Goal: Information Seeking & Learning: Check status

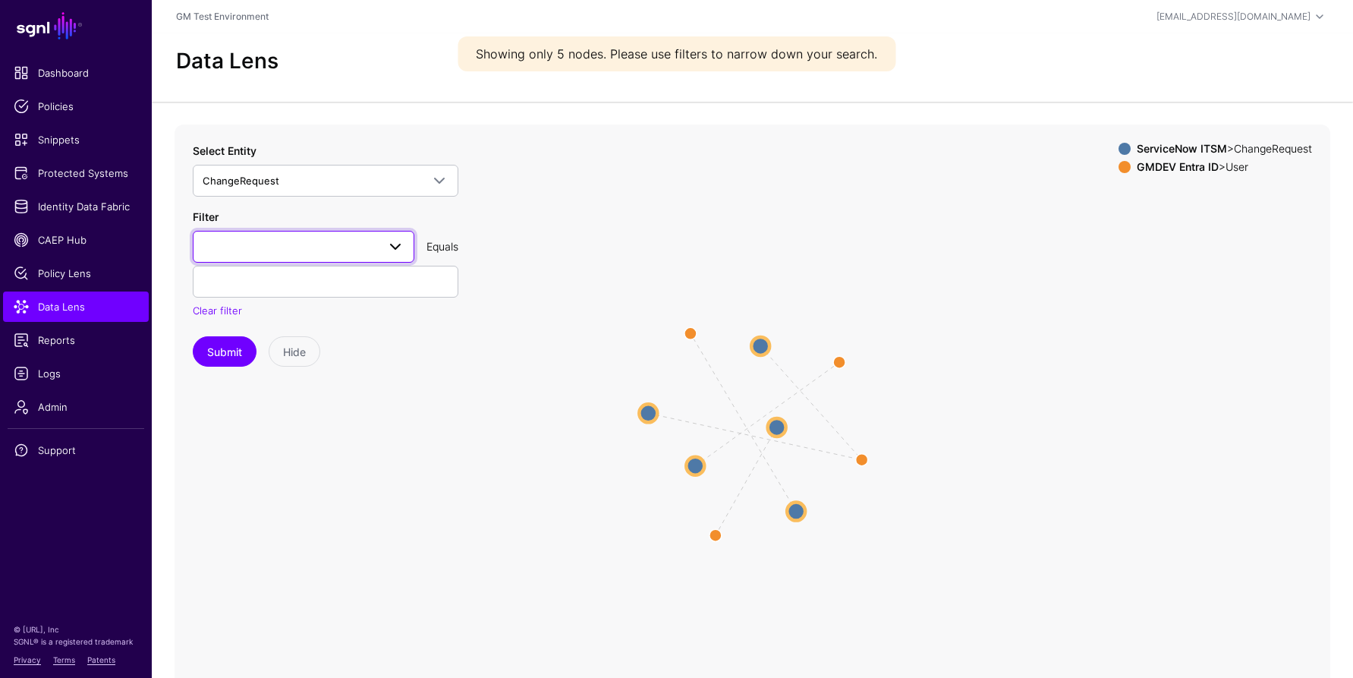
click at [391, 243] on span at bounding box center [395, 246] width 18 height 18
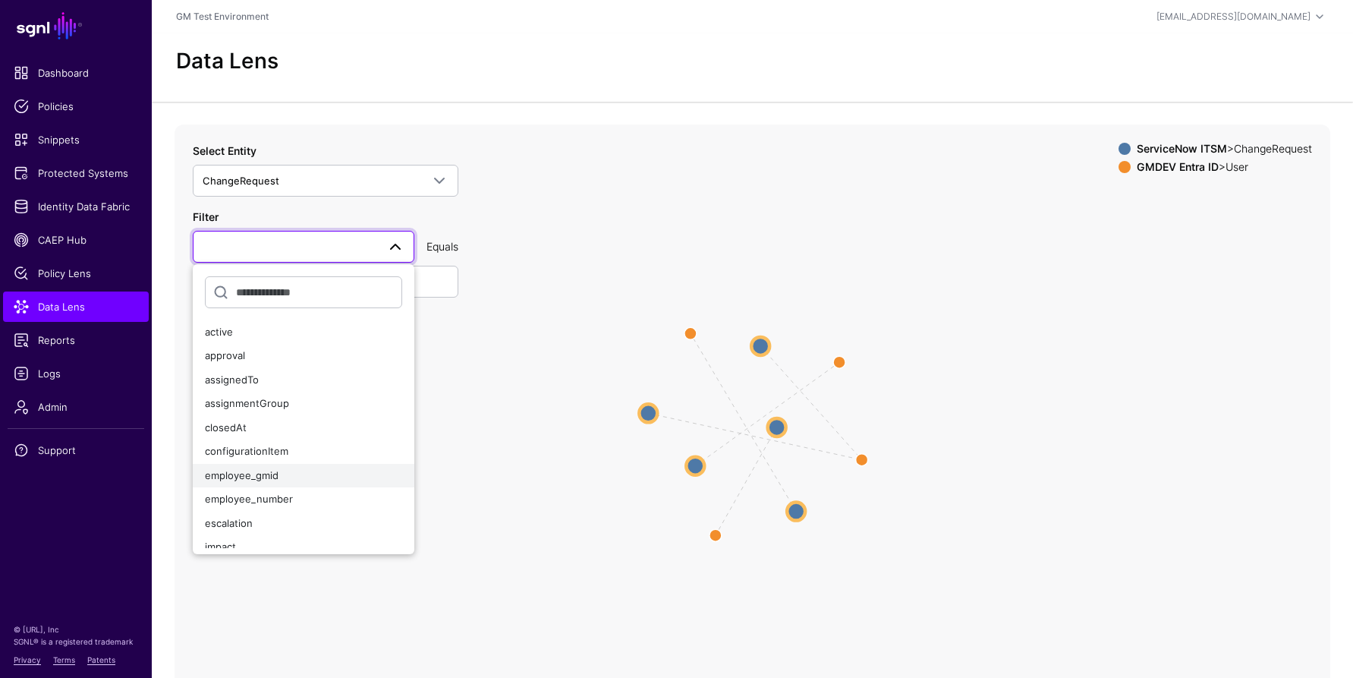
click at [247, 474] on span "employee_gmid" at bounding box center [242, 475] width 74 height 12
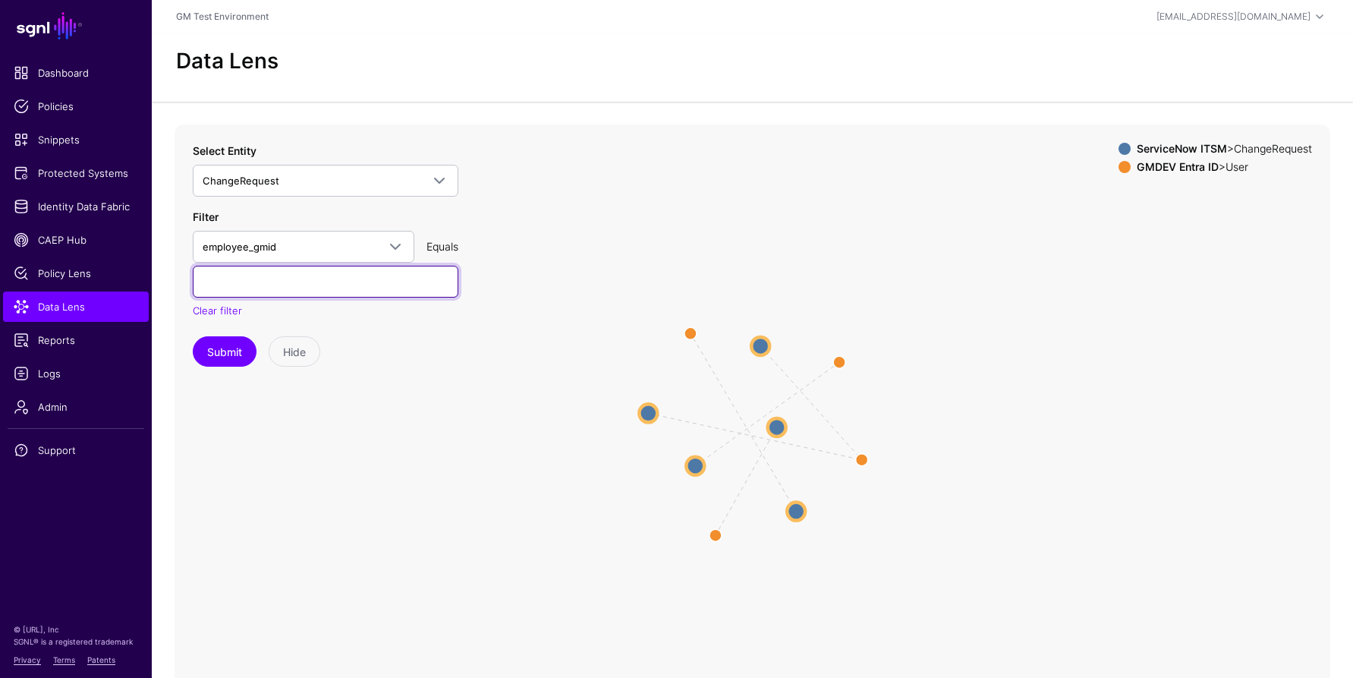
click at [264, 283] on input "text" at bounding box center [326, 282] width 266 height 32
type input "*"
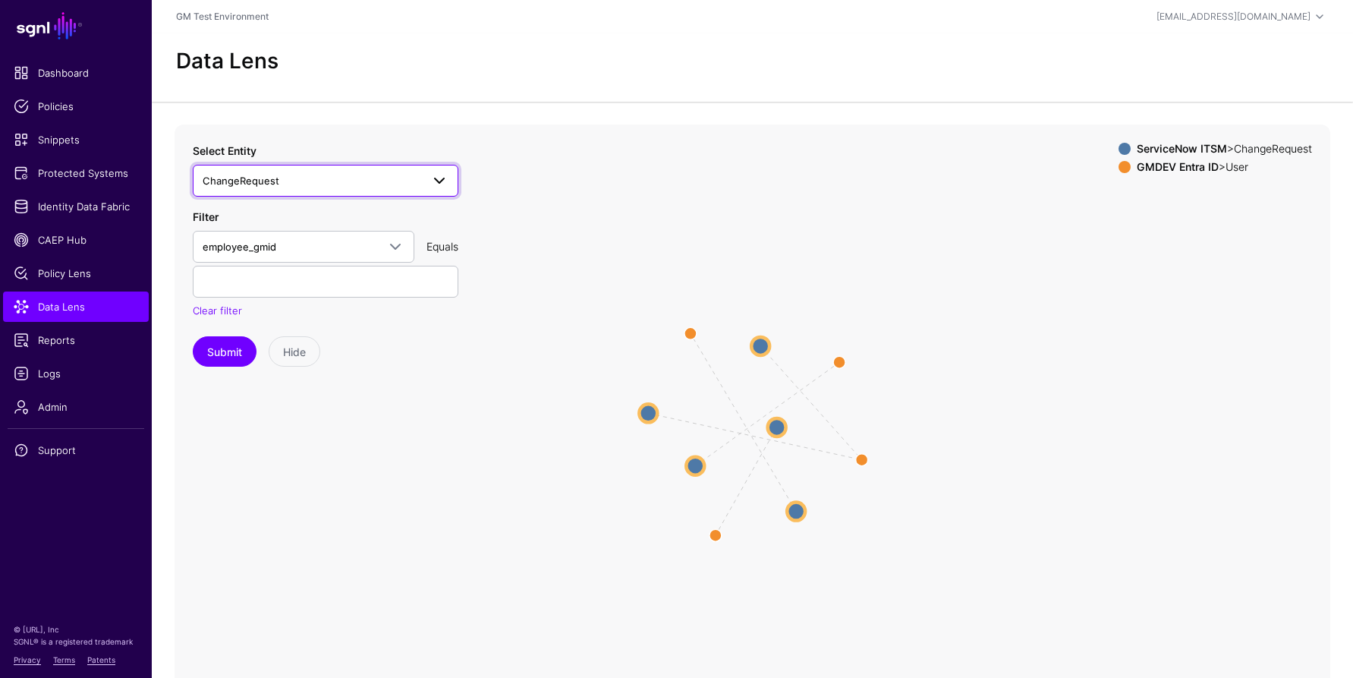
click at [443, 177] on span at bounding box center [439, 180] width 18 height 18
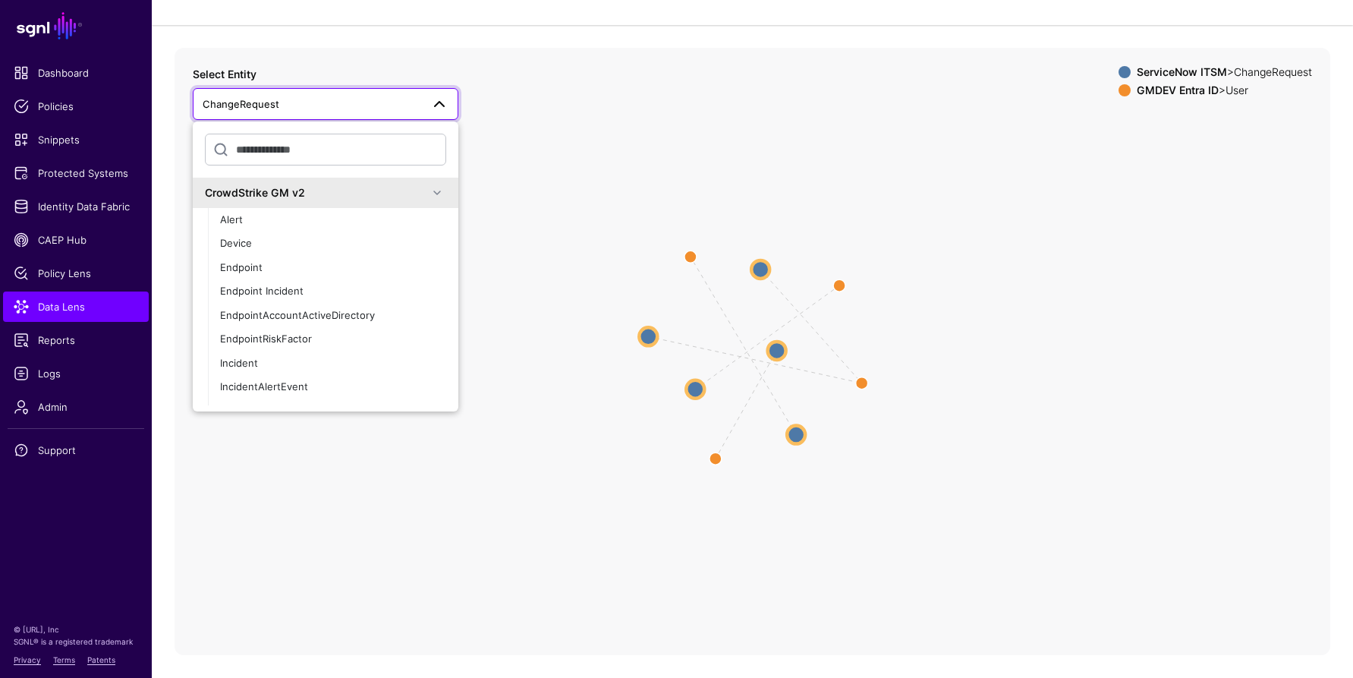
click at [432, 192] on span at bounding box center [437, 193] width 18 height 18
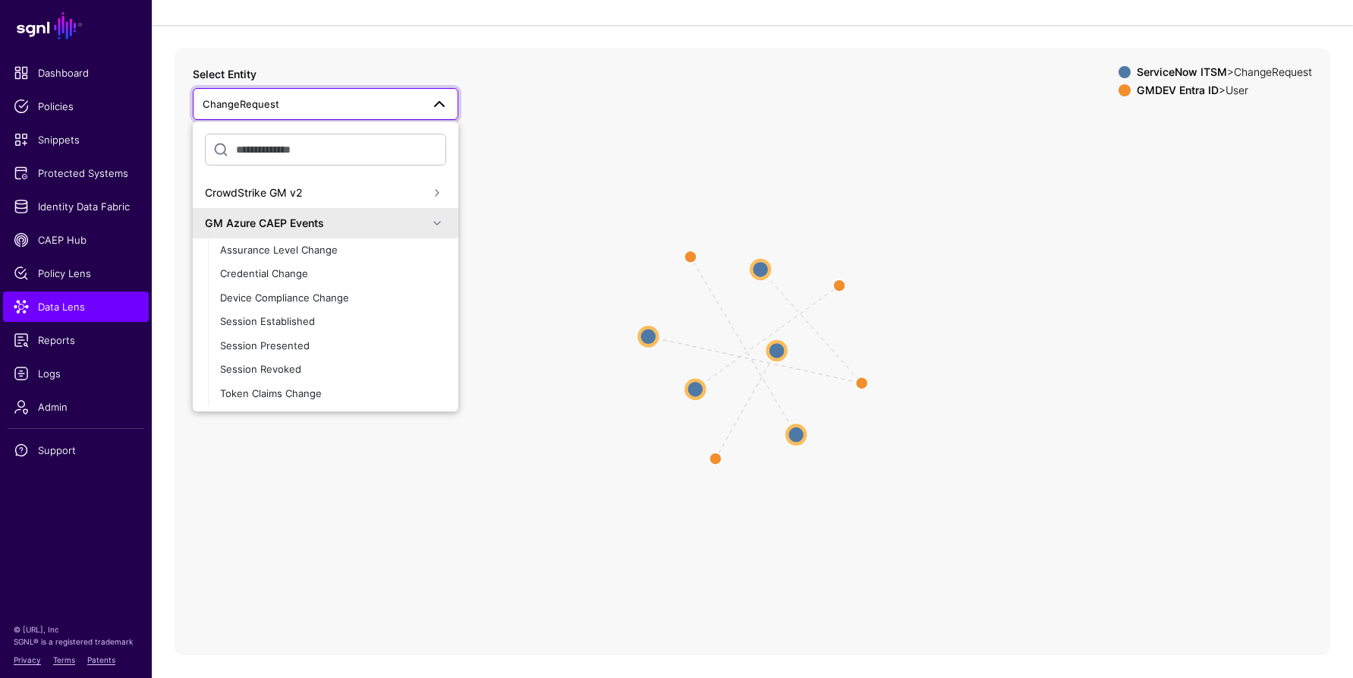
click at [428, 226] on span at bounding box center [437, 223] width 18 height 18
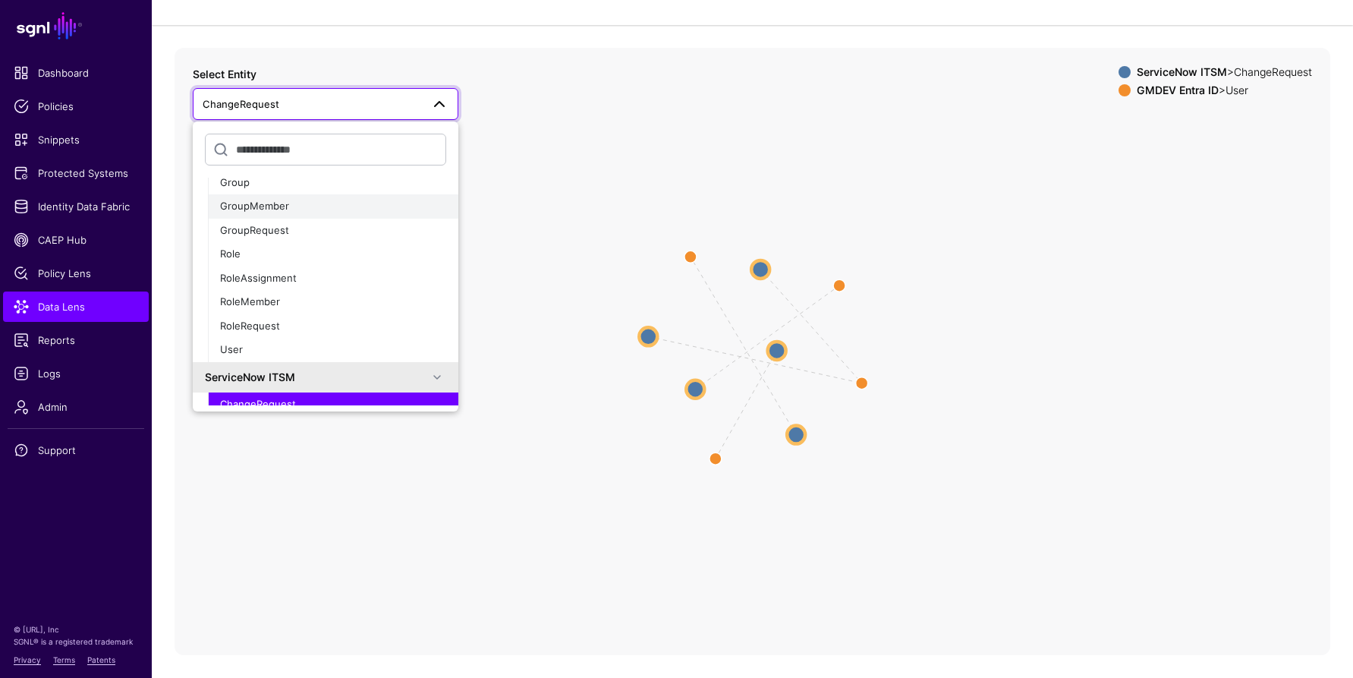
scroll to position [149, 0]
click at [232, 344] on span "User" at bounding box center [231, 345] width 23 height 12
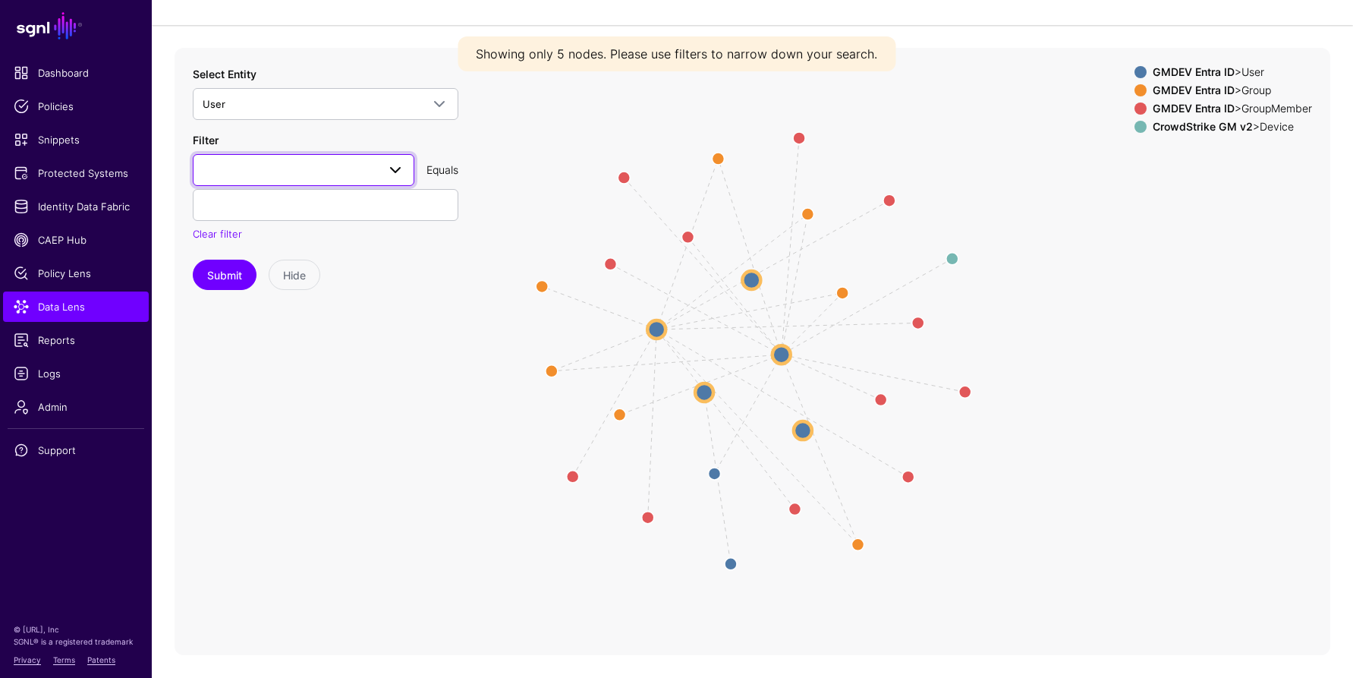
click at [344, 173] on span at bounding box center [304, 170] width 202 height 18
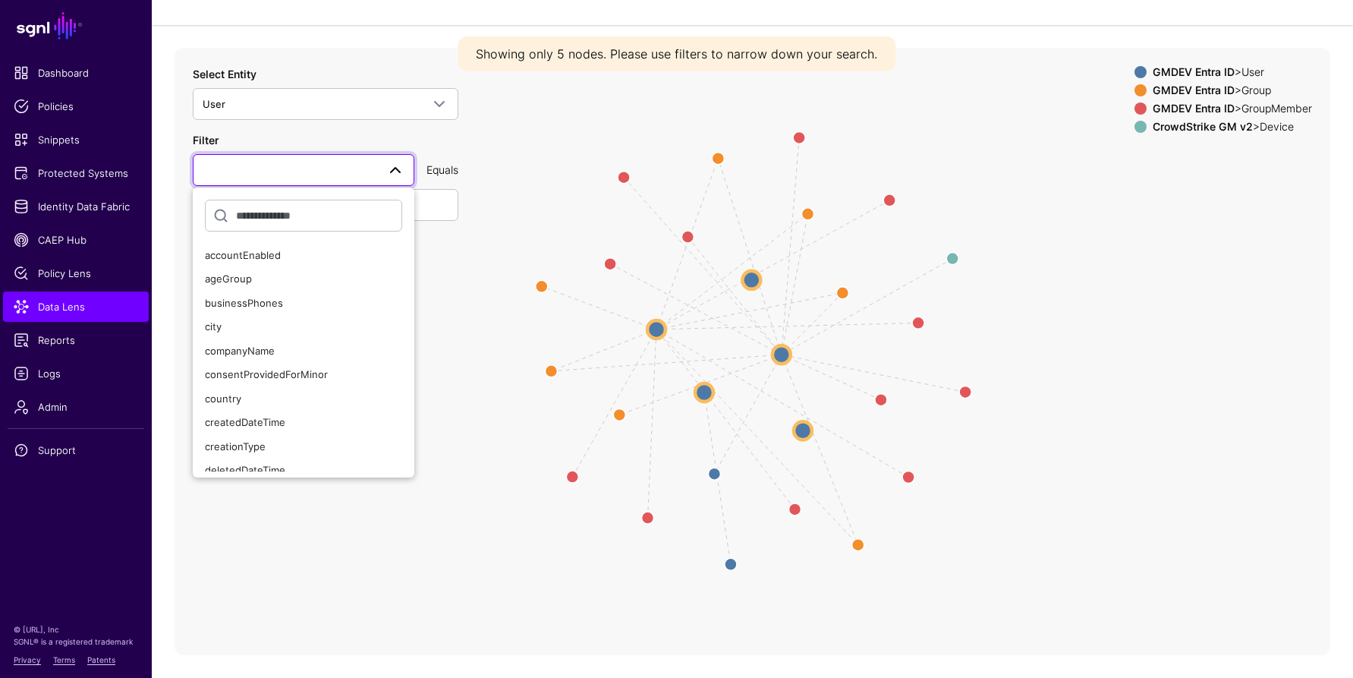
type input "*"
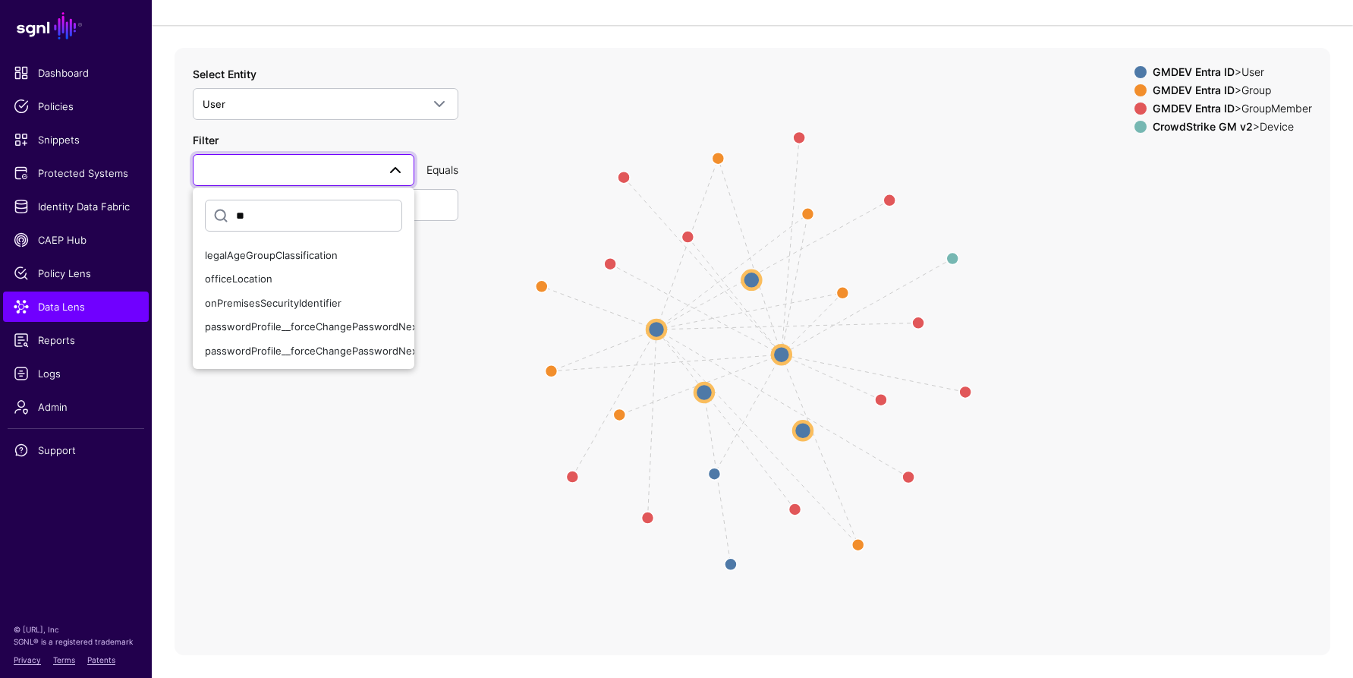
type input "*"
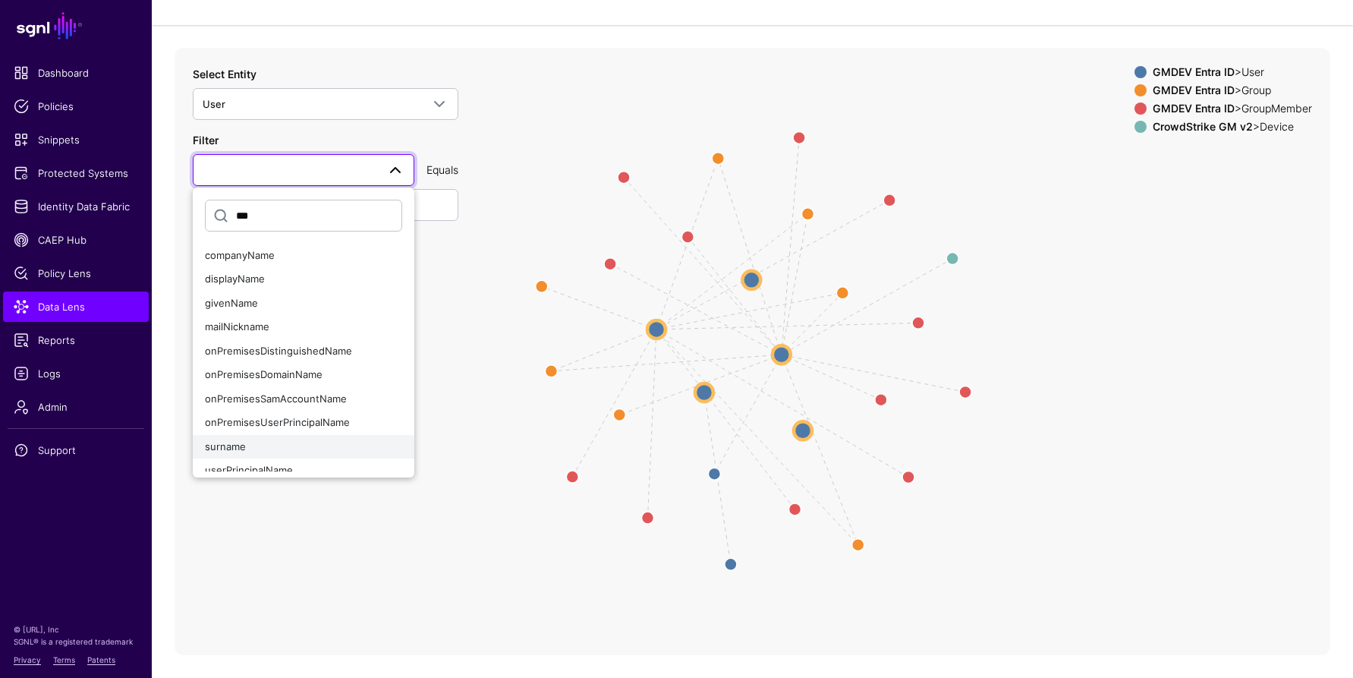
type input "***"
click at [231, 447] on span "surname" at bounding box center [225, 446] width 41 height 12
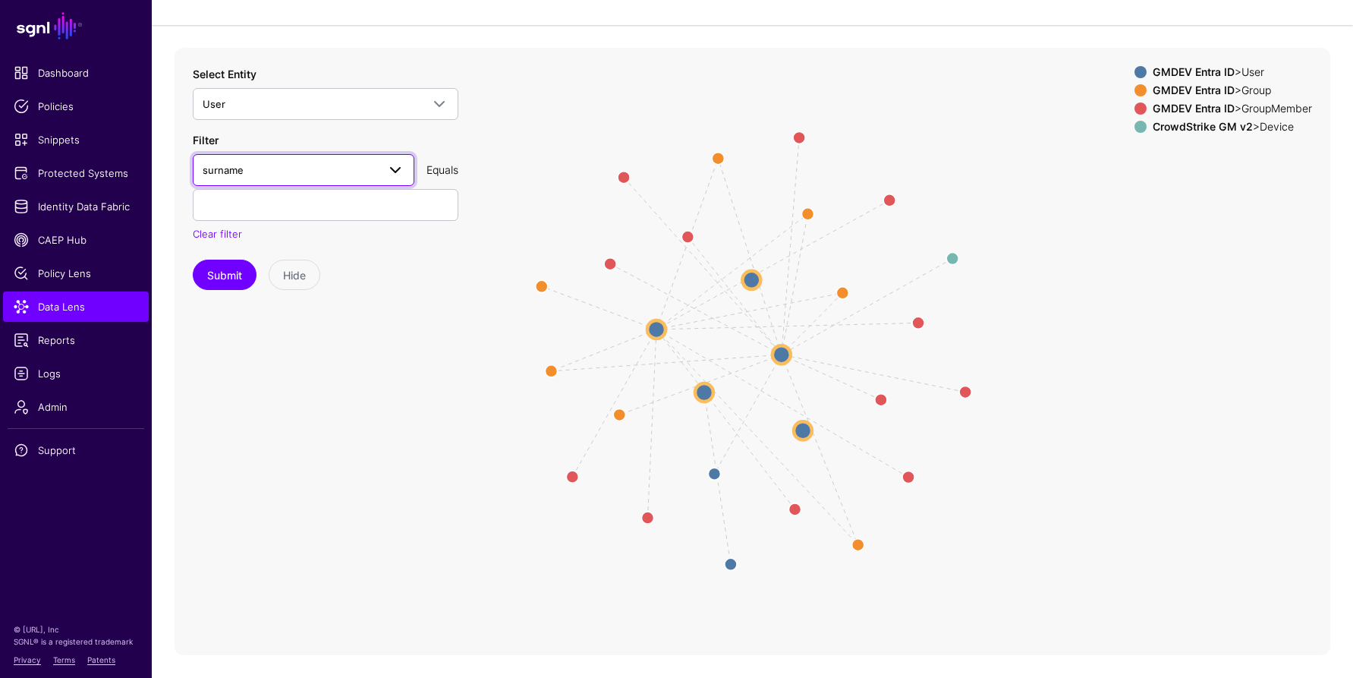
click at [360, 168] on span "surname" at bounding box center [290, 170] width 175 height 17
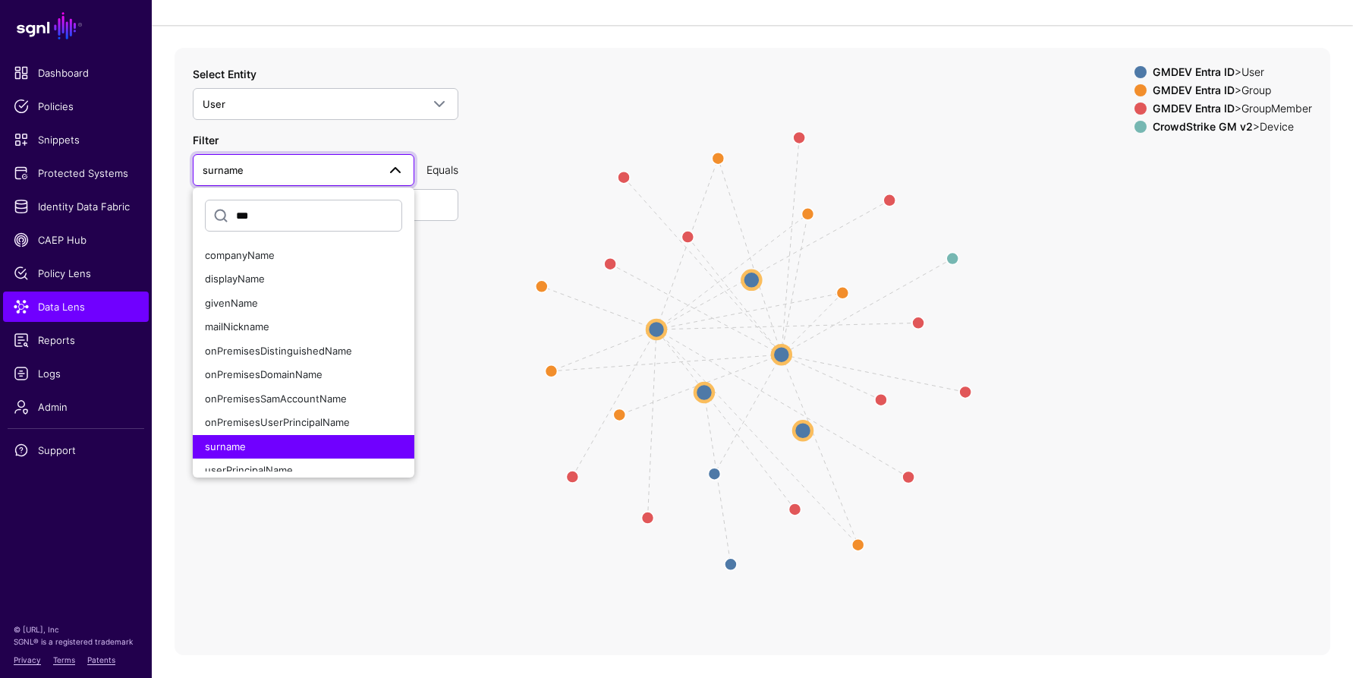
click at [247, 449] on div "surname" at bounding box center [303, 446] width 197 height 15
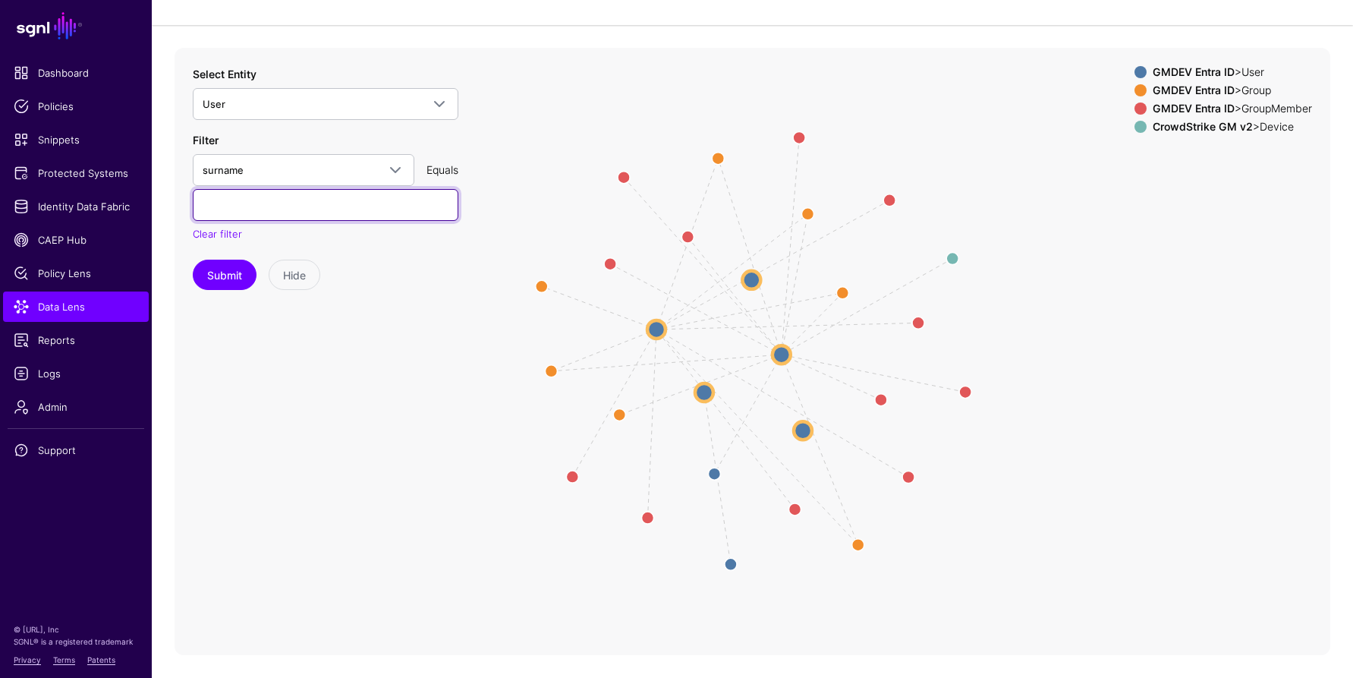
click at [260, 206] on input "text" at bounding box center [326, 205] width 266 height 32
click at [225, 278] on button "Submit" at bounding box center [225, 274] width 64 height 30
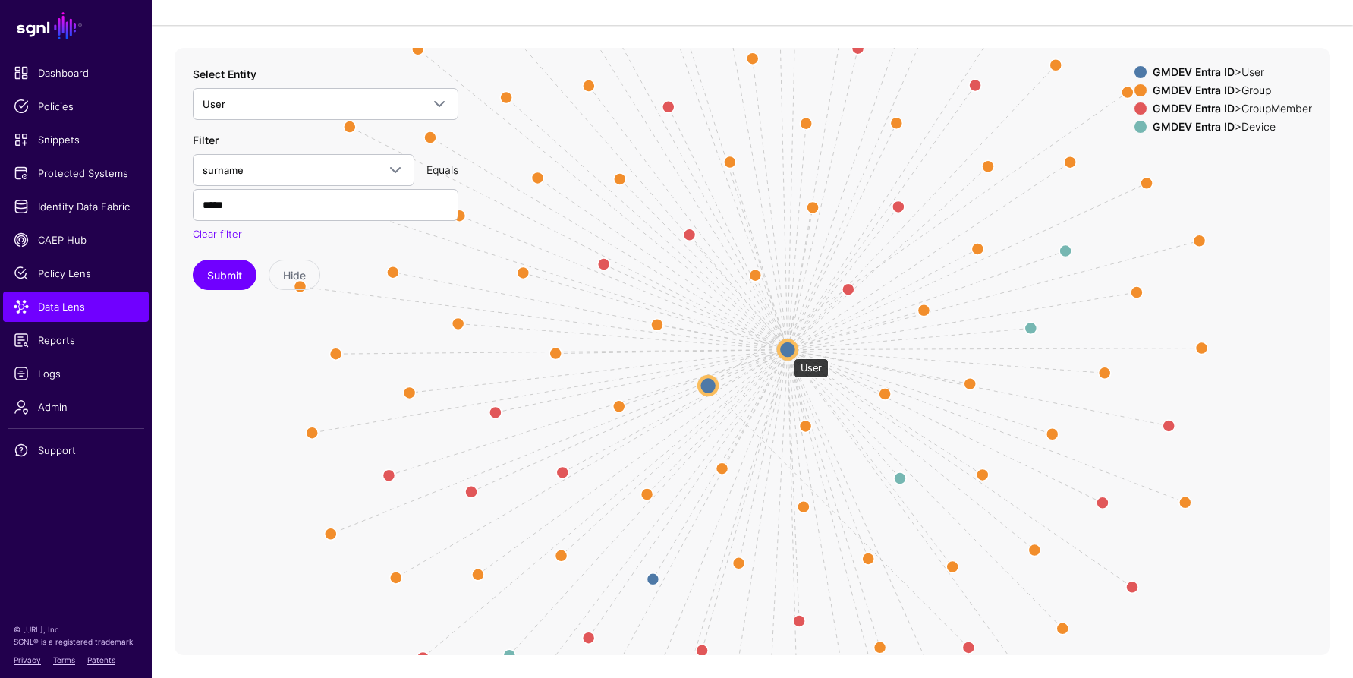
click at [786, 351] on circle at bounding box center [787, 349] width 18 height 18
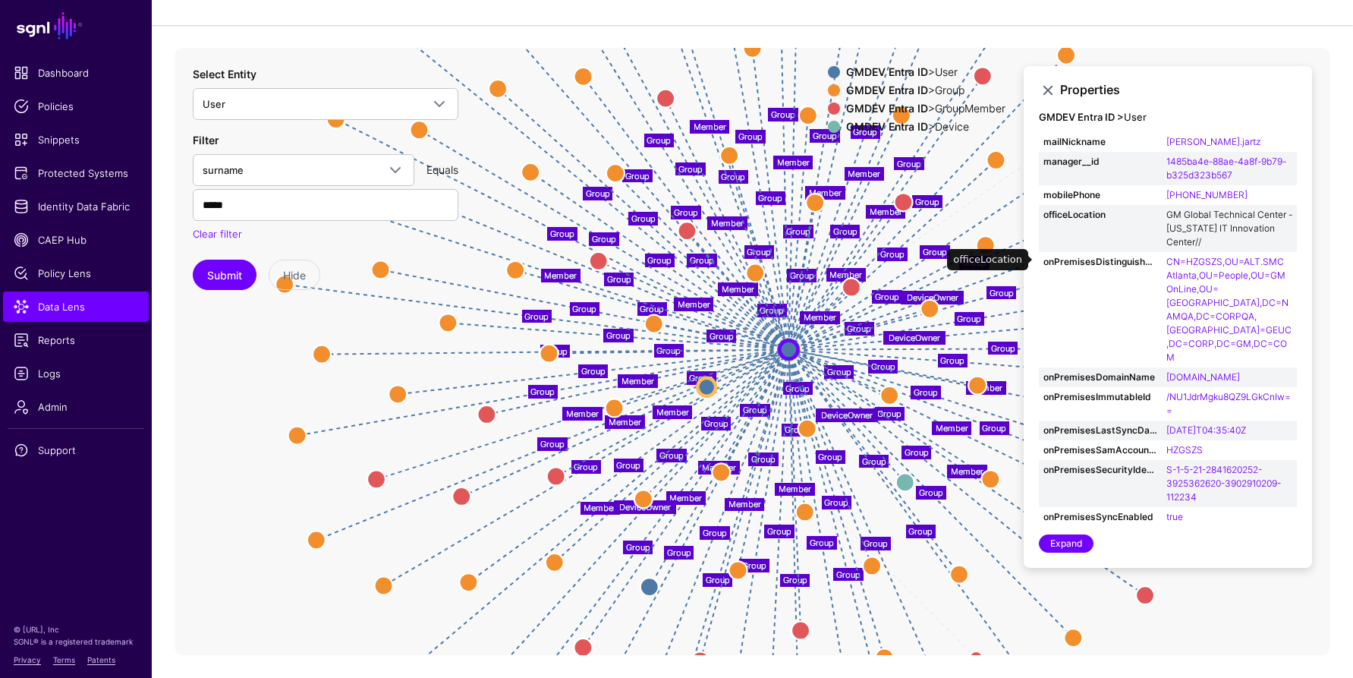
scroll to position [413, 0]
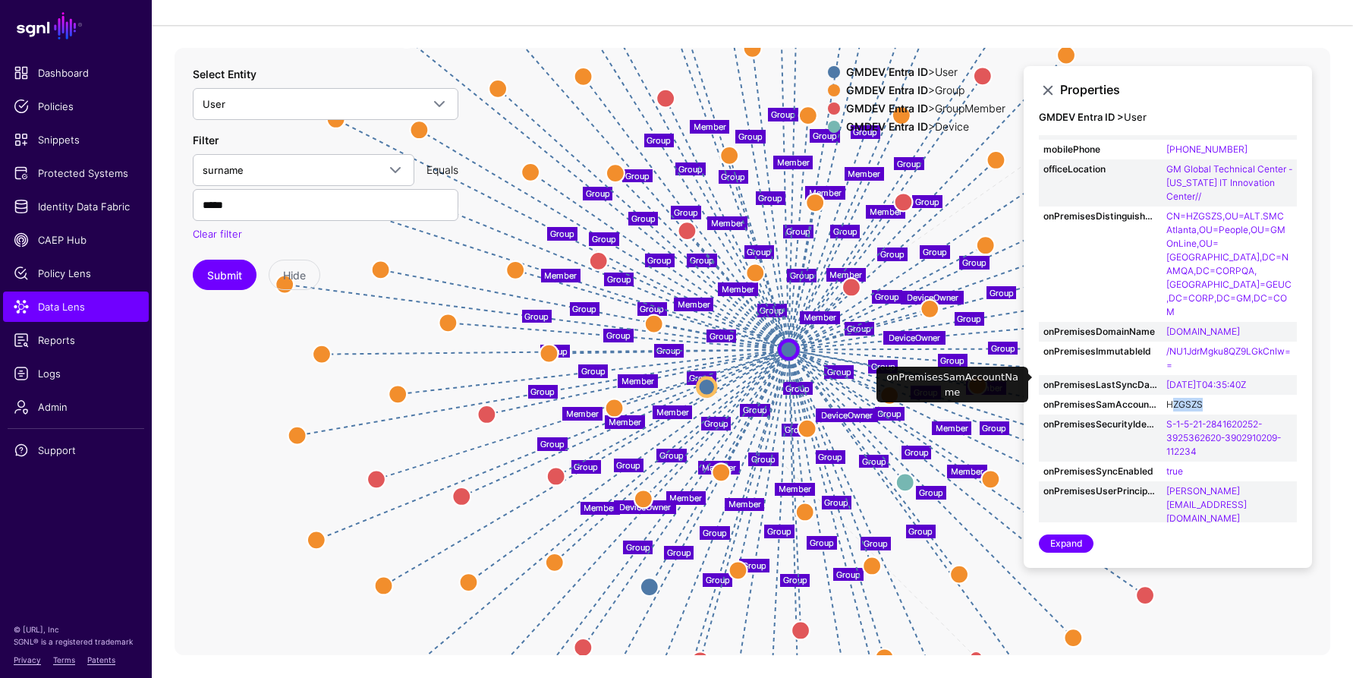
drag, startPoint x: 1212, startPoint y: 376, endPoint x: 1177, endPoint y: 379, distance: 35.0
click at [1172, 395] on td "HZGSZS" at bounding box center [1229, 405] width 135 height 20
click at [1167, 398] on link "HZGSZS" at bounding box center [1184, 403] width 36 height 11
type input "******"
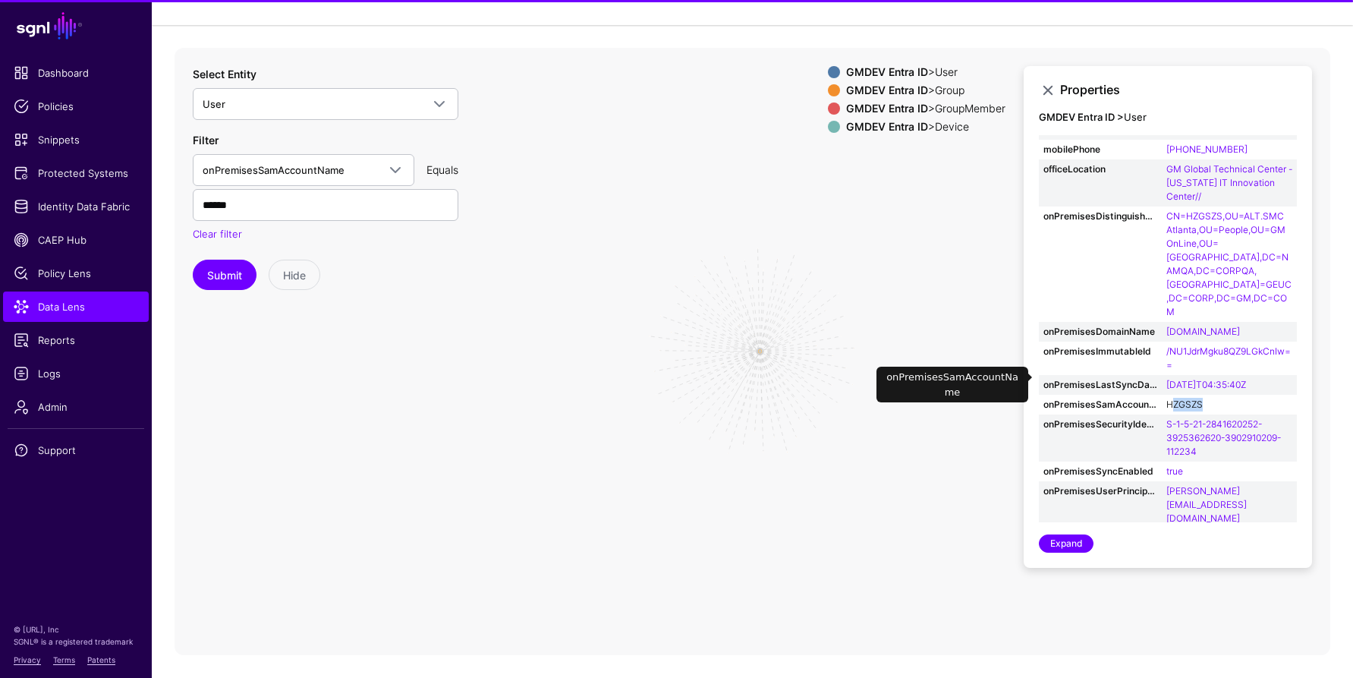
click at [1184, 398] on link "HZGSZS" at bounding box center [1184, 403] width 36 height 11
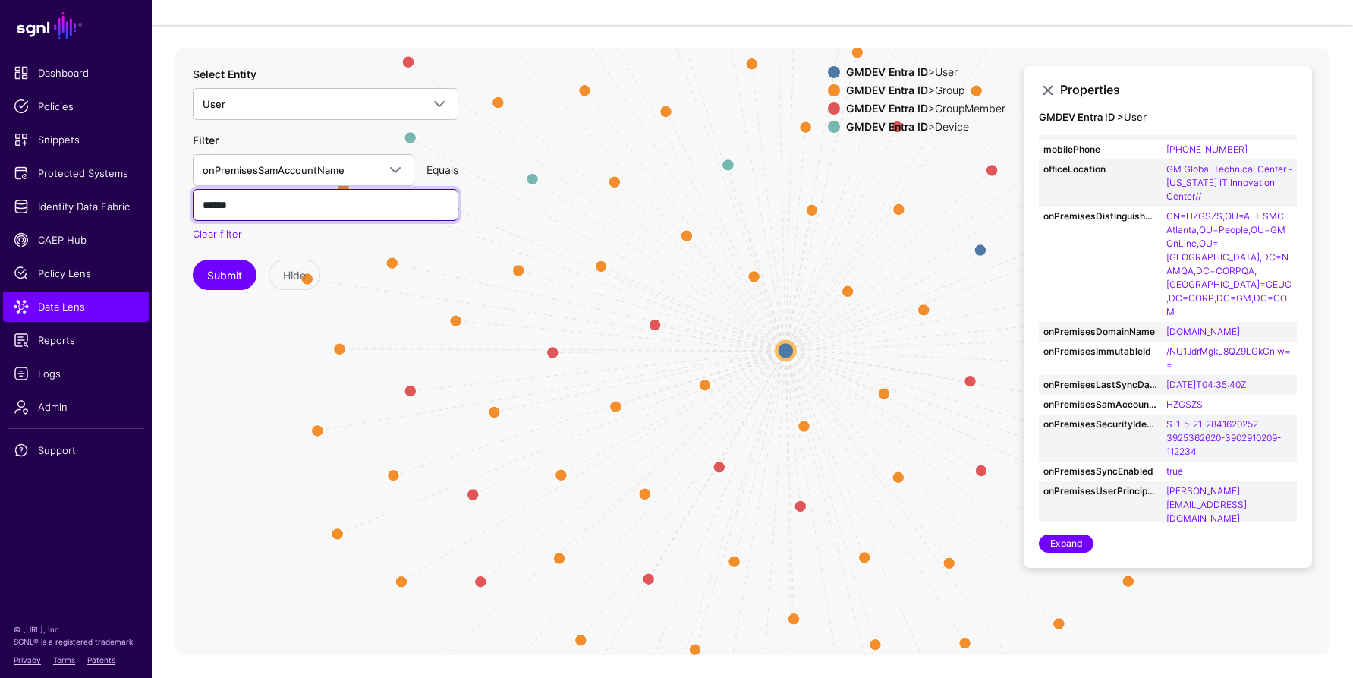
drag, startPoint x: 269, startPoint y: 206, endPoint x: 192, endPoint y: 207, distance: 77.4
click at [193, 207] on input "******" at bounding box center [326, 205] width 266 height 32
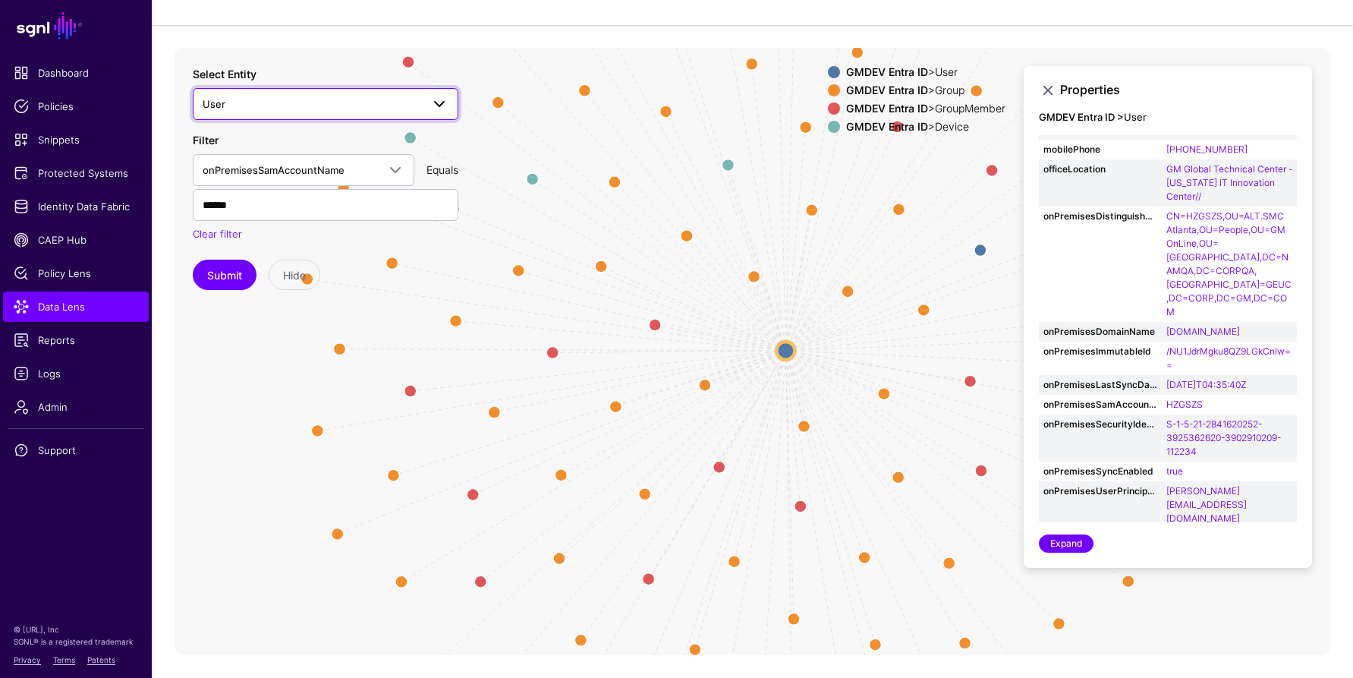
click at [383, 96] on span "User" at bounding box center [312, 104] width 219 height 17
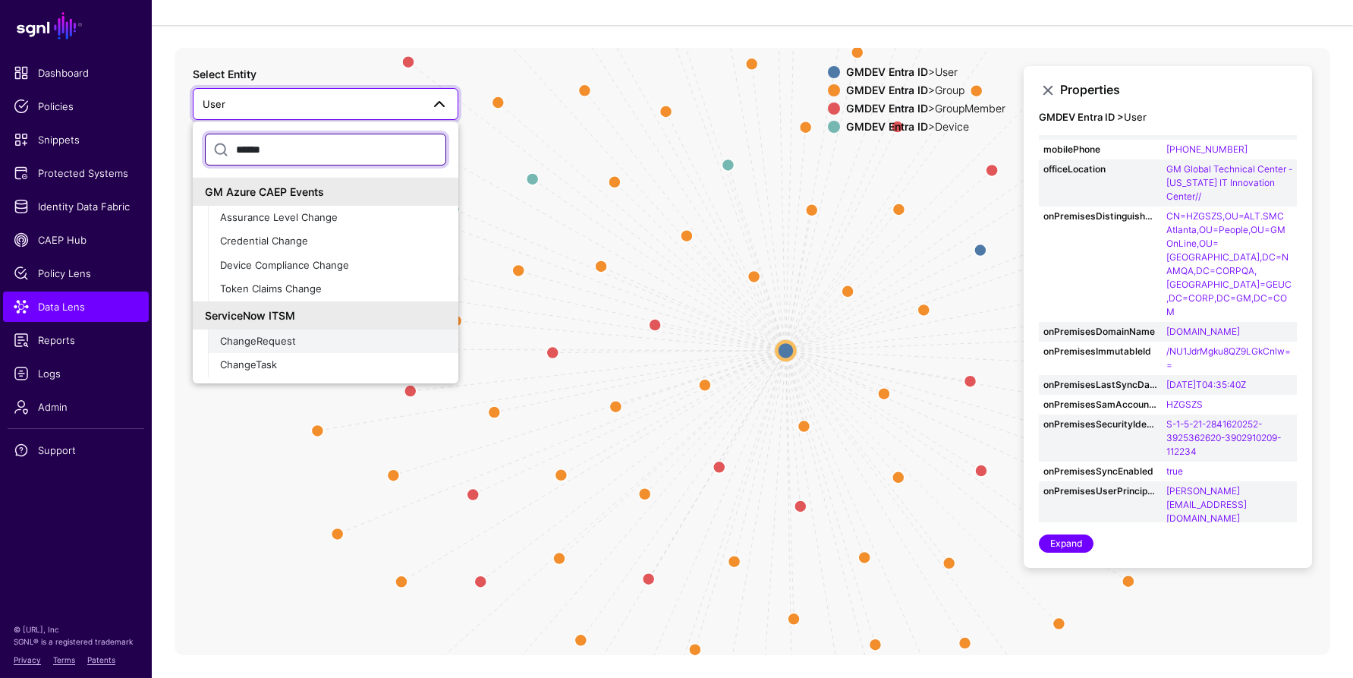
type input "******"
click at [267, 343] on span "ChangeRequest" at bounding box center [258, 341] width 76 height 12
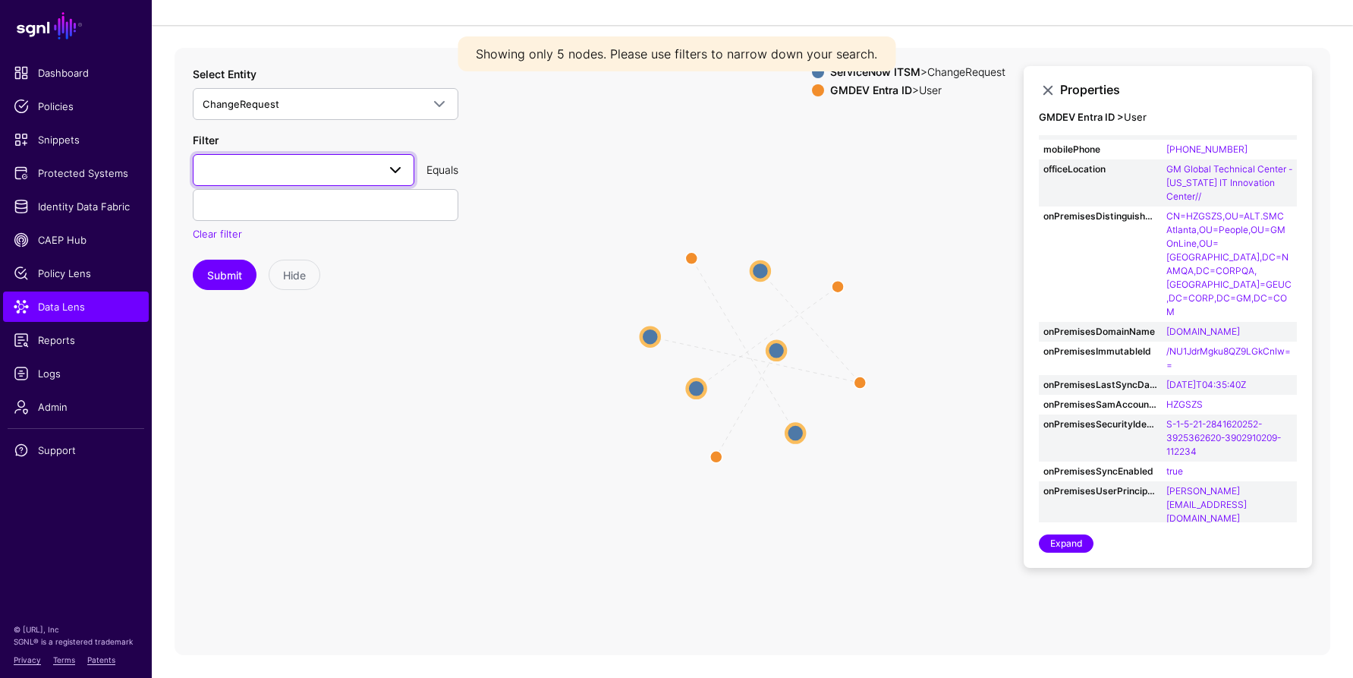
click at [330, 176] on span at bounding box center [304, 170] width 202 height 18
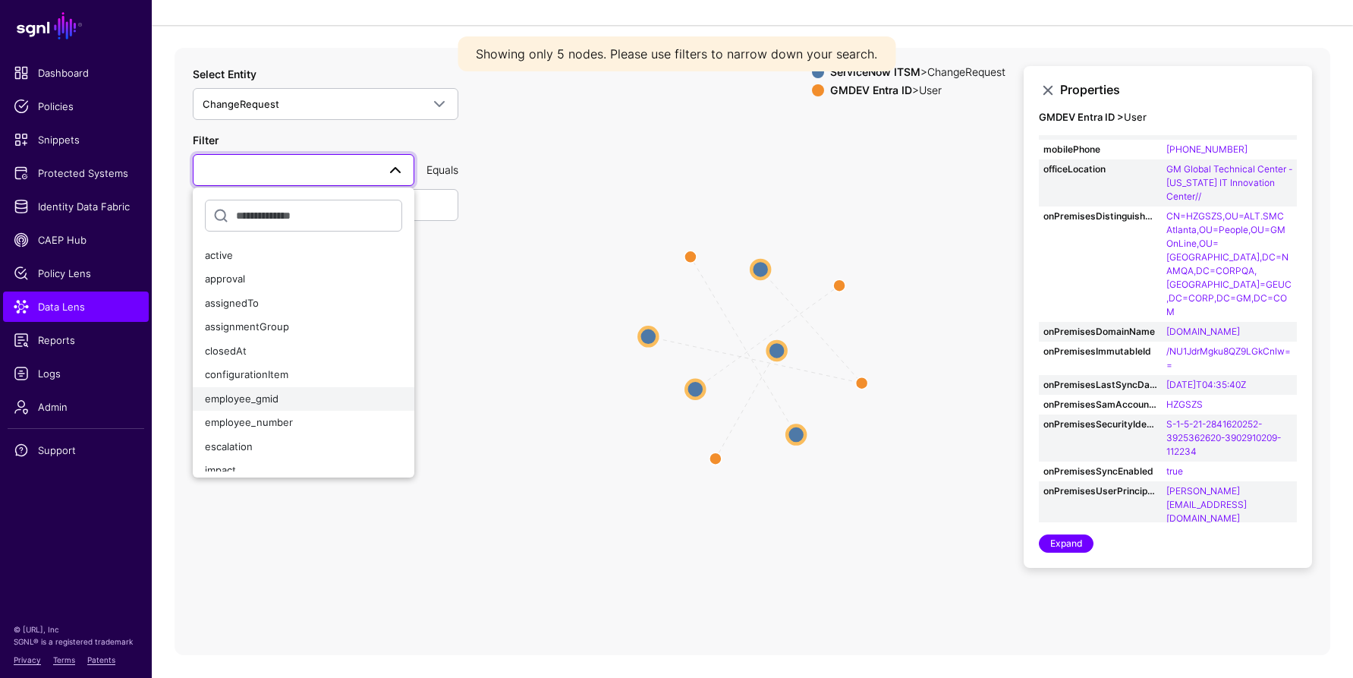
click at [250, 401] on span "employee_gmid" at bounding box center [242, 398] width 74 height 12
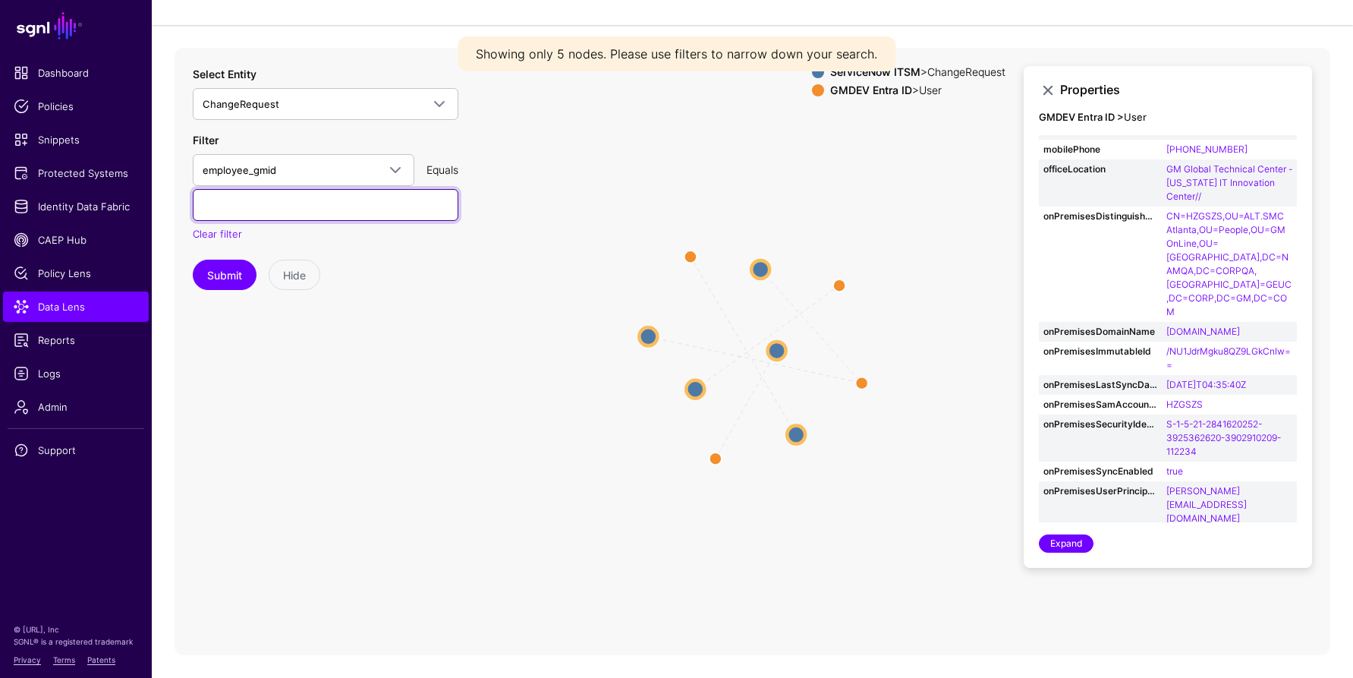
click at [274, 210] on input "text" at bounding box center [326, 205] width 266 height 32
paste input "******"
click at [225, 277] on button "Submit" at bounding box center [225, 274] width 64 height 30
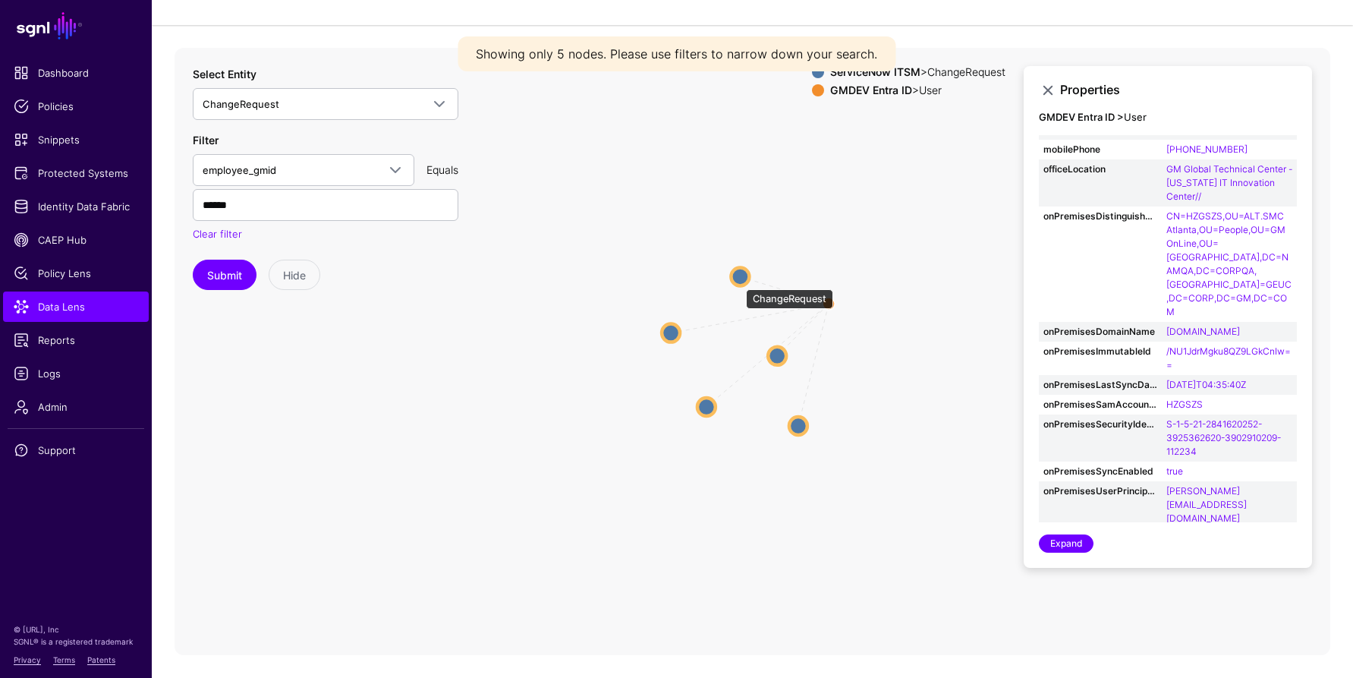
click at [738, 281] on circle at bounding box center [740, 276] width 18 height 18
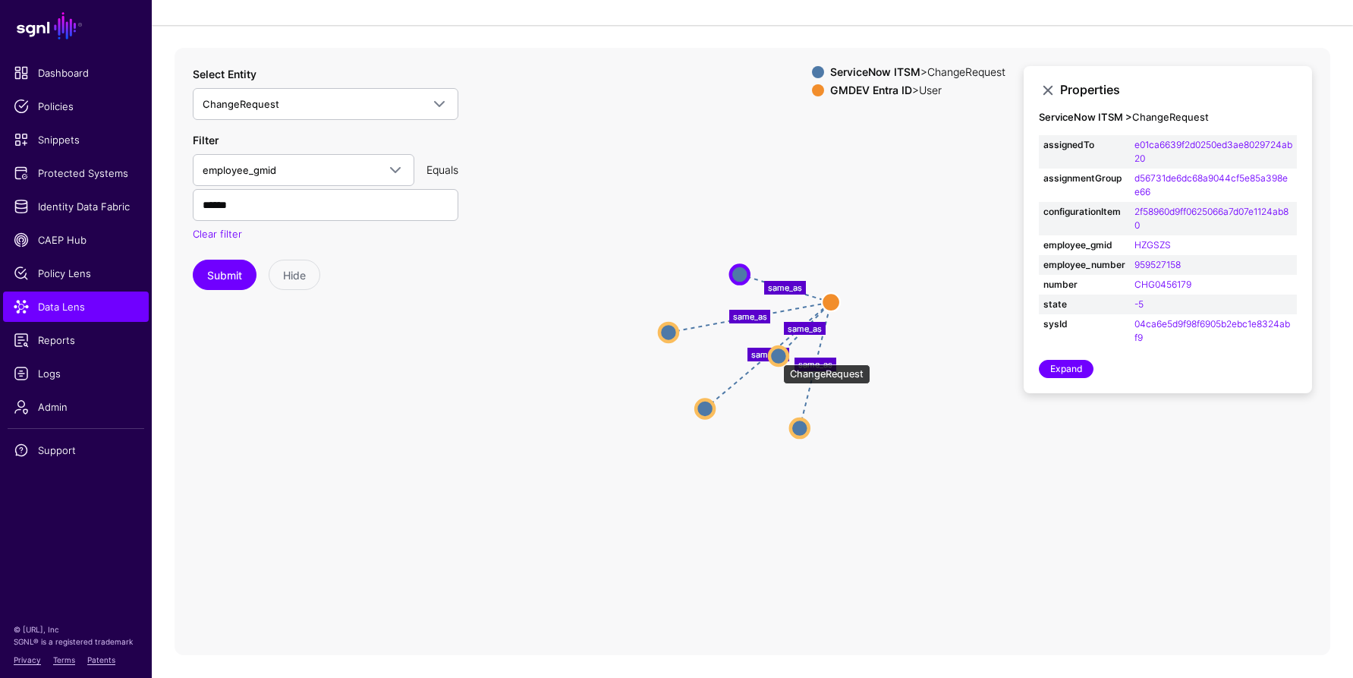
click at [776, 357] on circle at bounding box center [778, 356] width 18 height 18
click at [739, 272] on circle at bounding box center [739, 272] width 18 height 18
click at [782, 361] on circle at bounding box center [780, 356] width 18 height 18
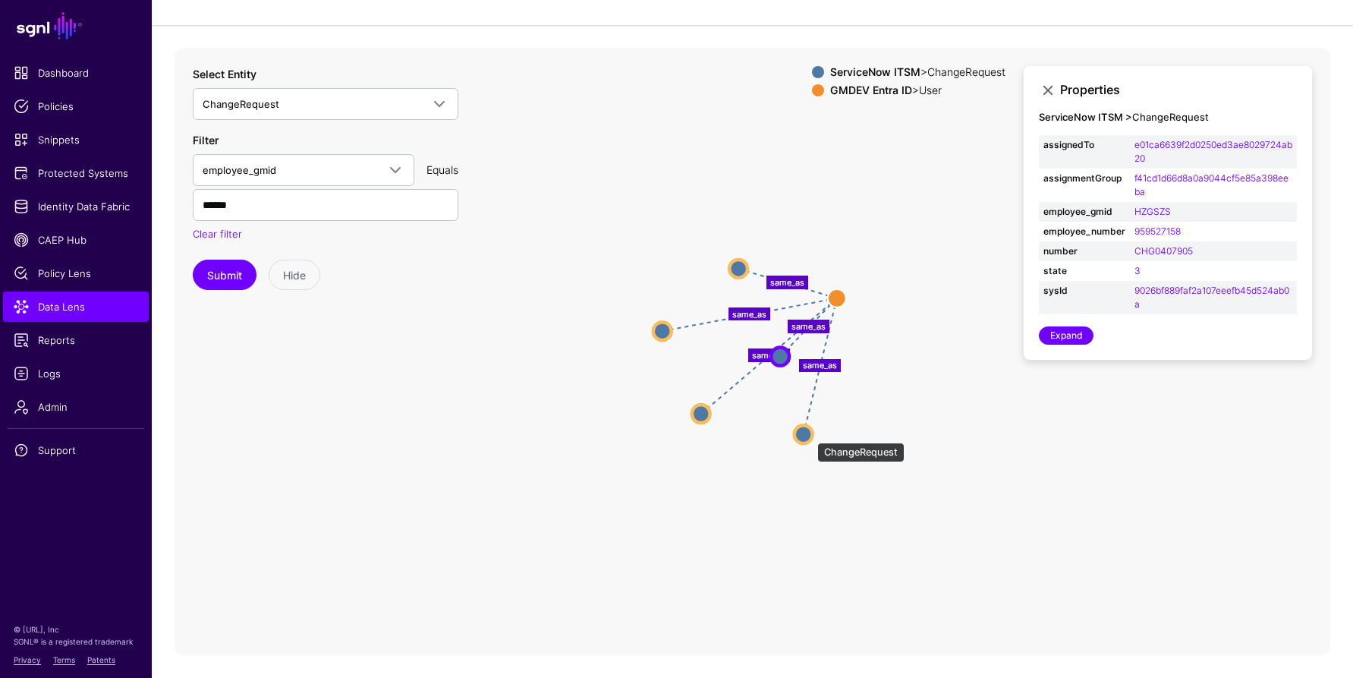
click at [810, 435] on circle at bounding box center [803, 434] width 18 height 18
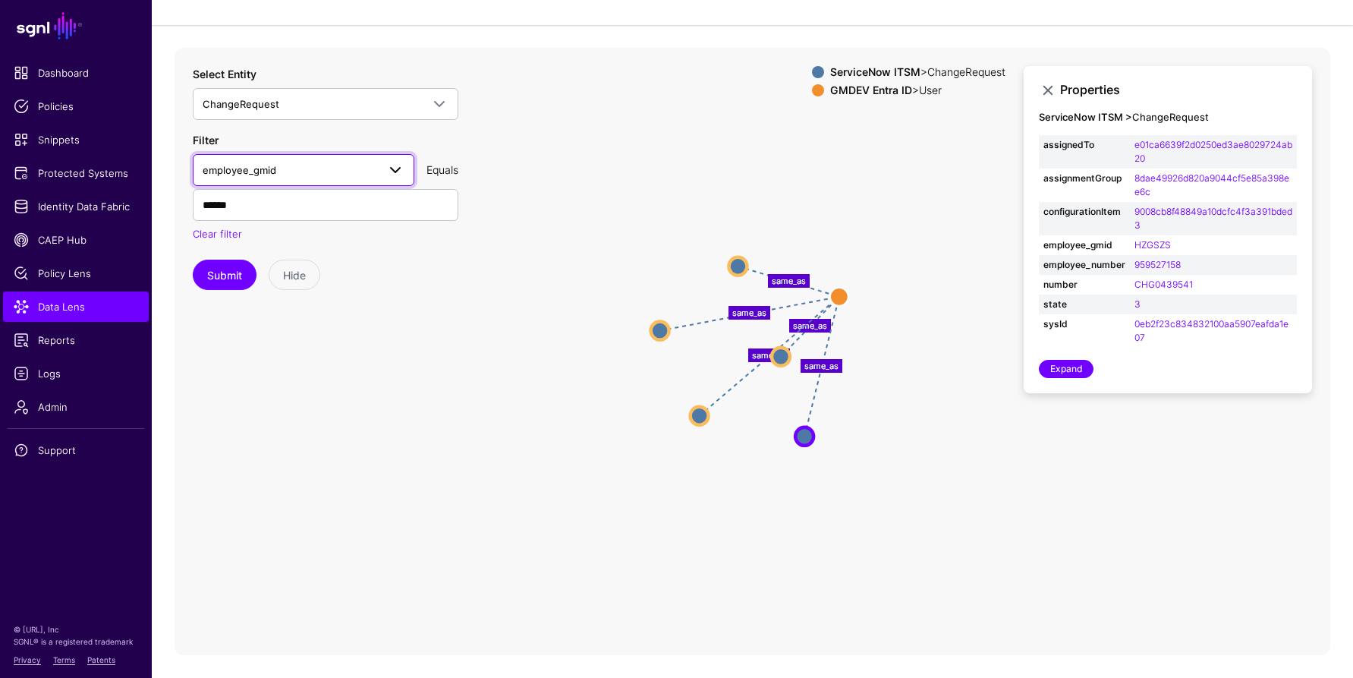
click at [395, 171] on span at bounding box center [395, 170] width 18 height 18
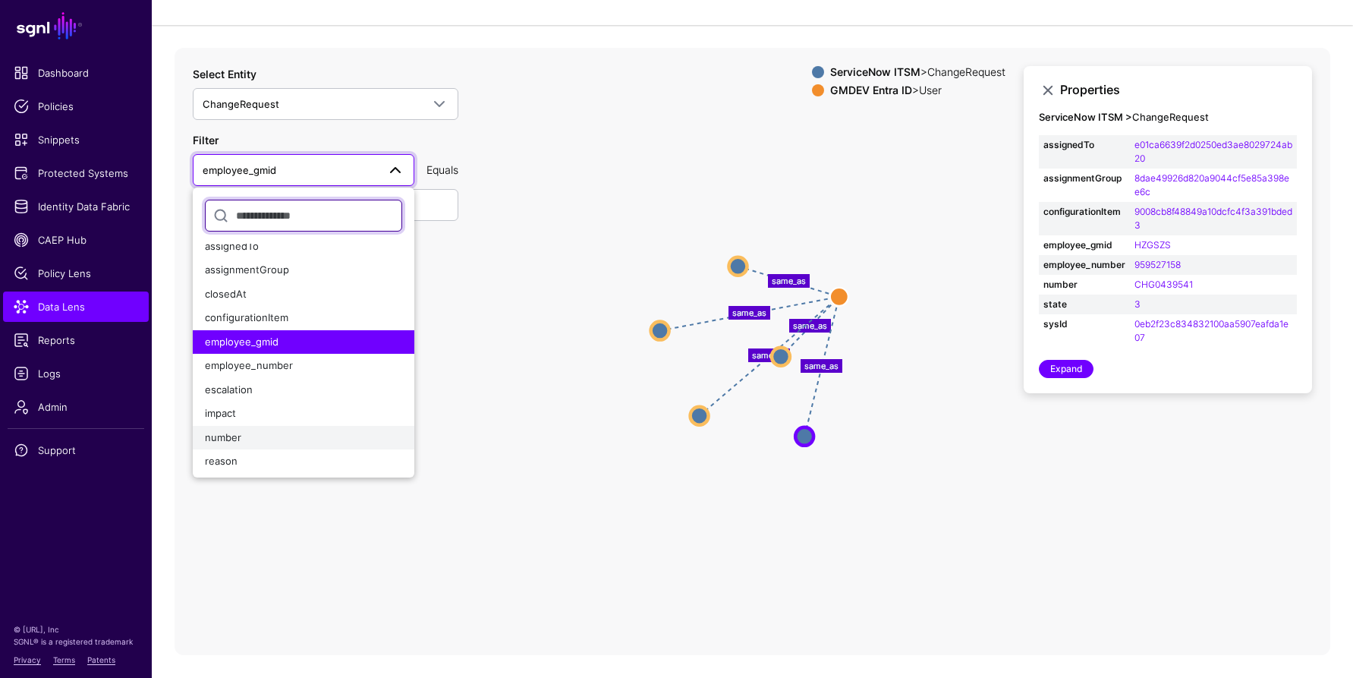
scroll to position [88, 0]
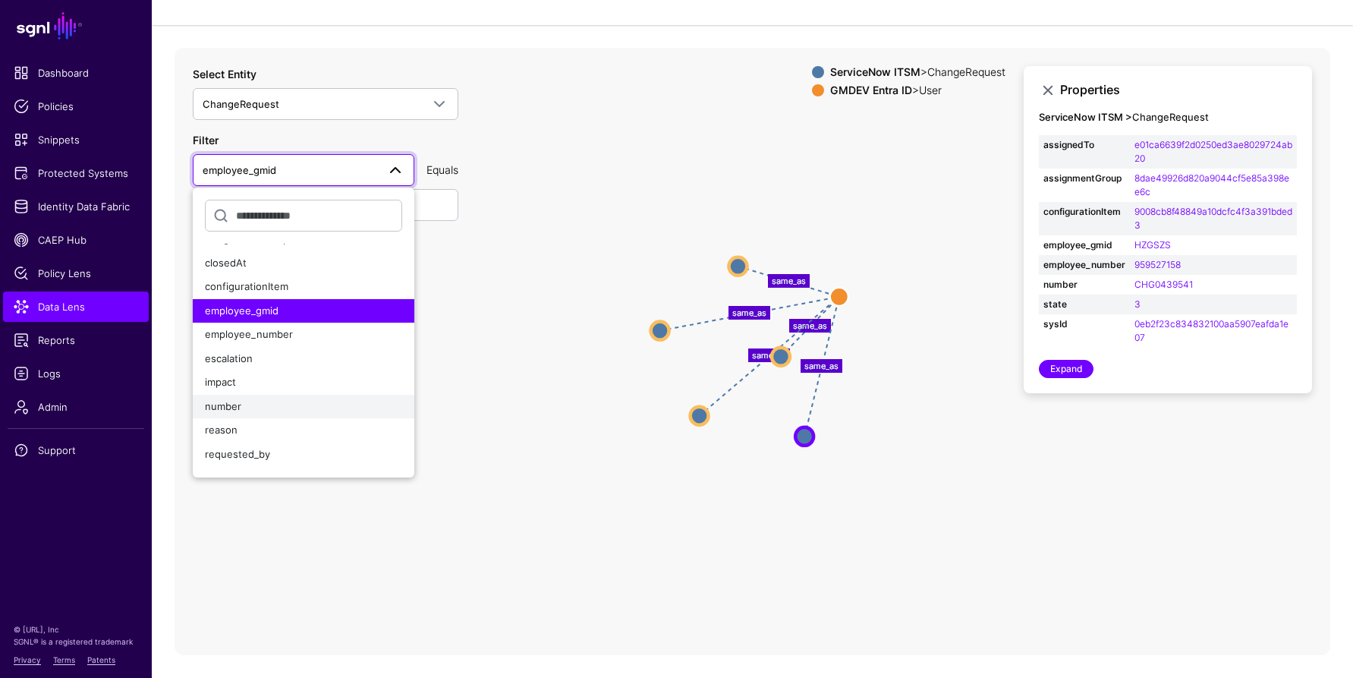
click at [216, 405] on span "number" at bounding box center [223, 406] width 36 height 12
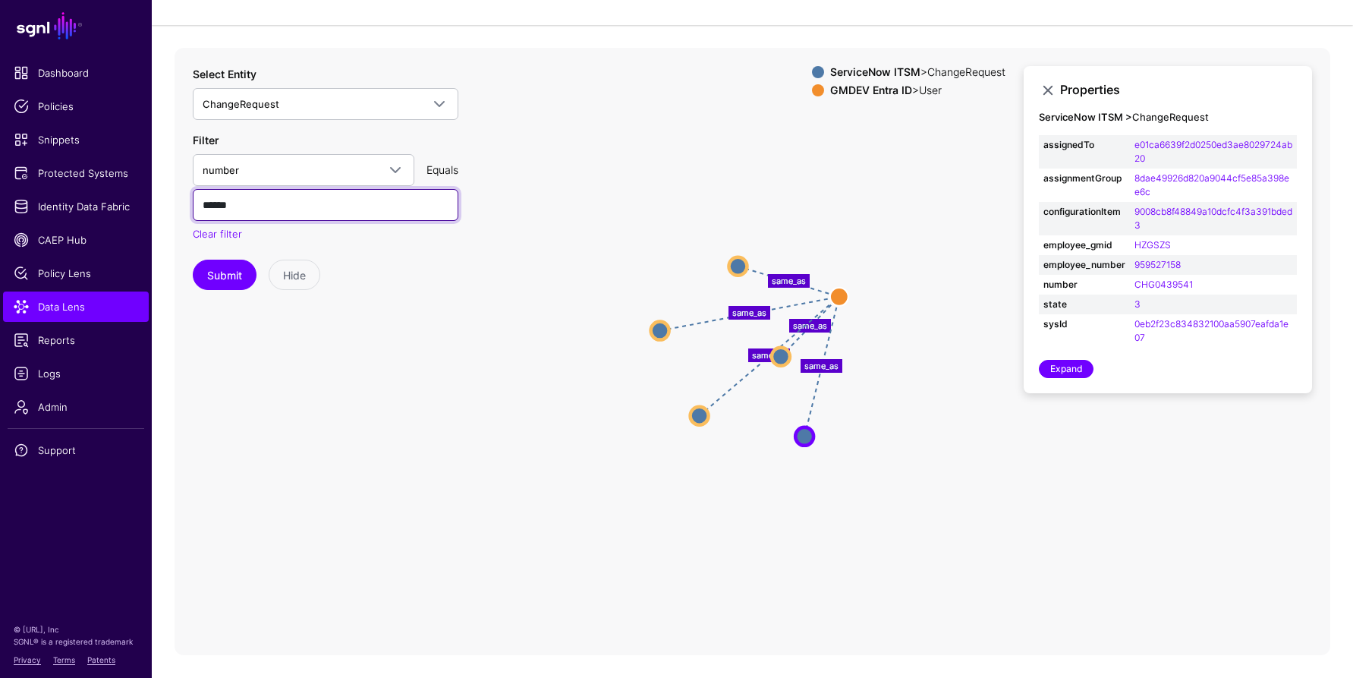
drag, startPoint x: 260, startPoint y: 207, endPoint x: 177, endPoint y: 204, distance: 83.5
click at [177, 204] on div "same_as same_as same_as same_as same_as ChangeRequest ChangeRequest ChangeReque…" at bounding box center [753, 351] width 1156 height 607
paste input "****"
type input "**********"
click at [234, 273] on button "Submit" at bounding box center [225, 274] width 64 height 30
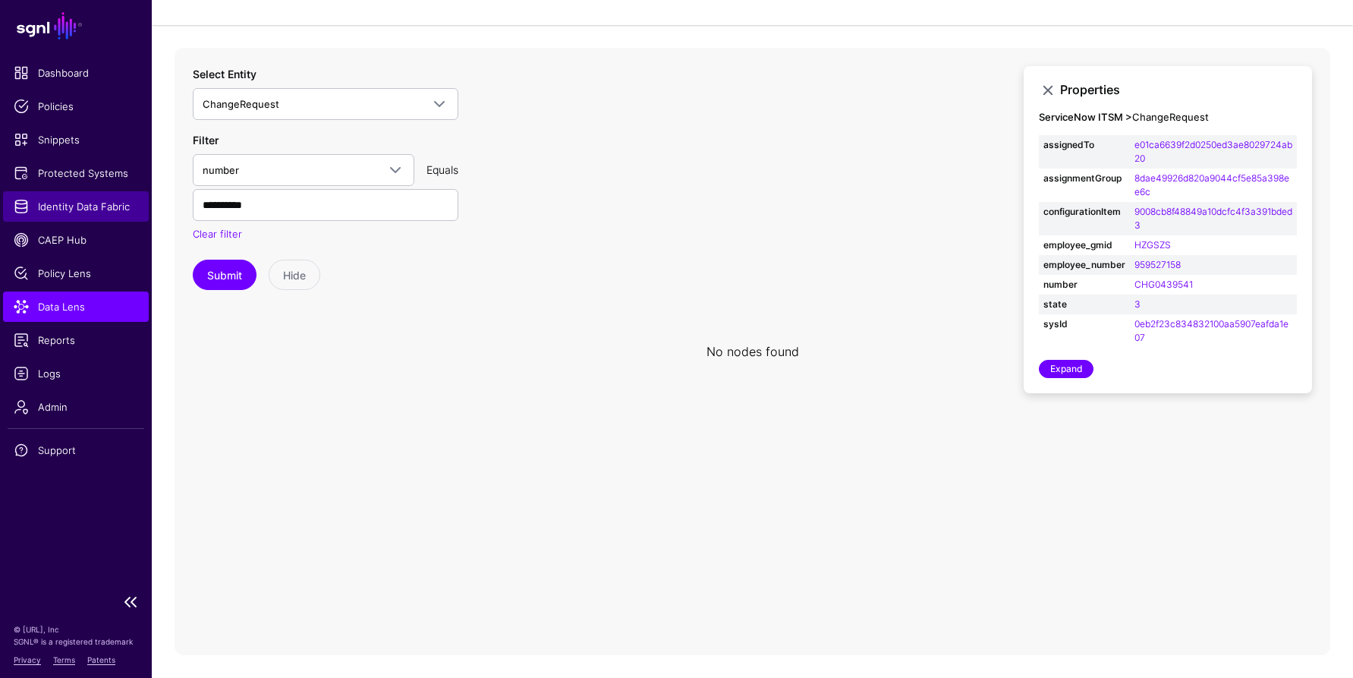
click at [64, 205] on span "Identity Data Fabric" at bounding box center [76, 206] width 124 height 15
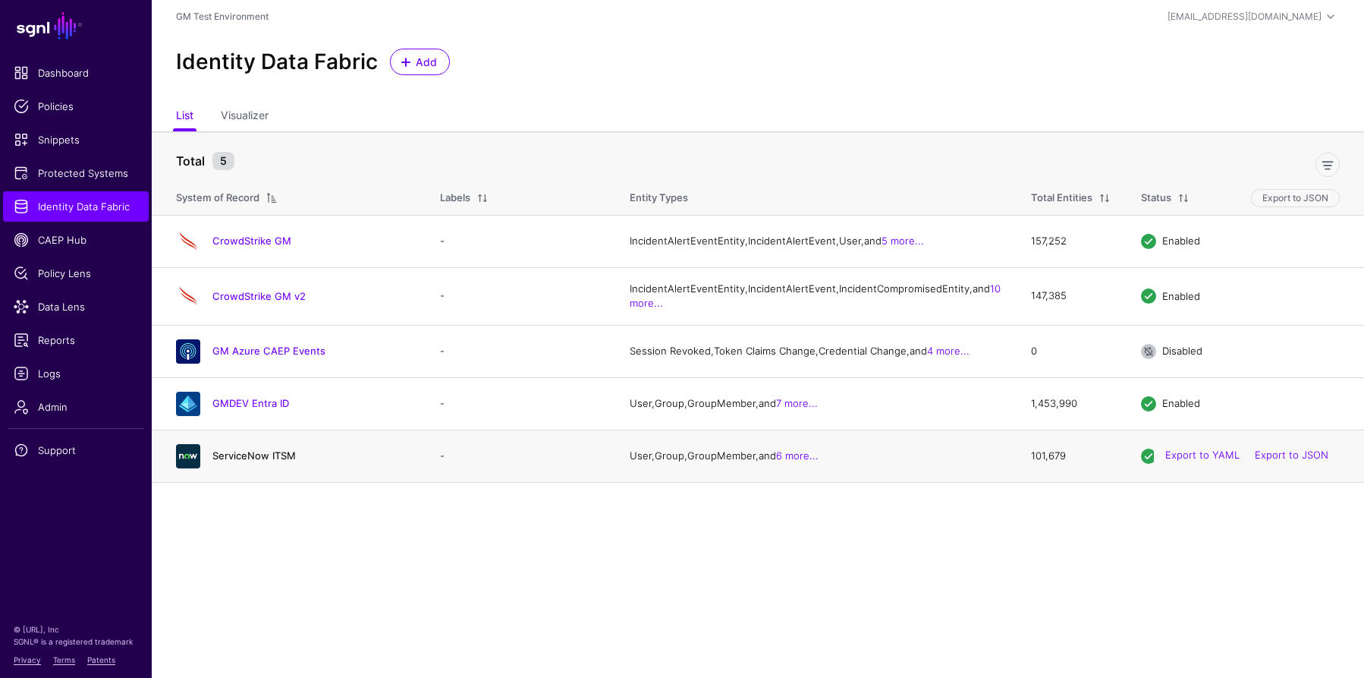
click at [249, 461] on link "ServiceNow ITSM" at bounding box center [253, 455] width 83 height 12
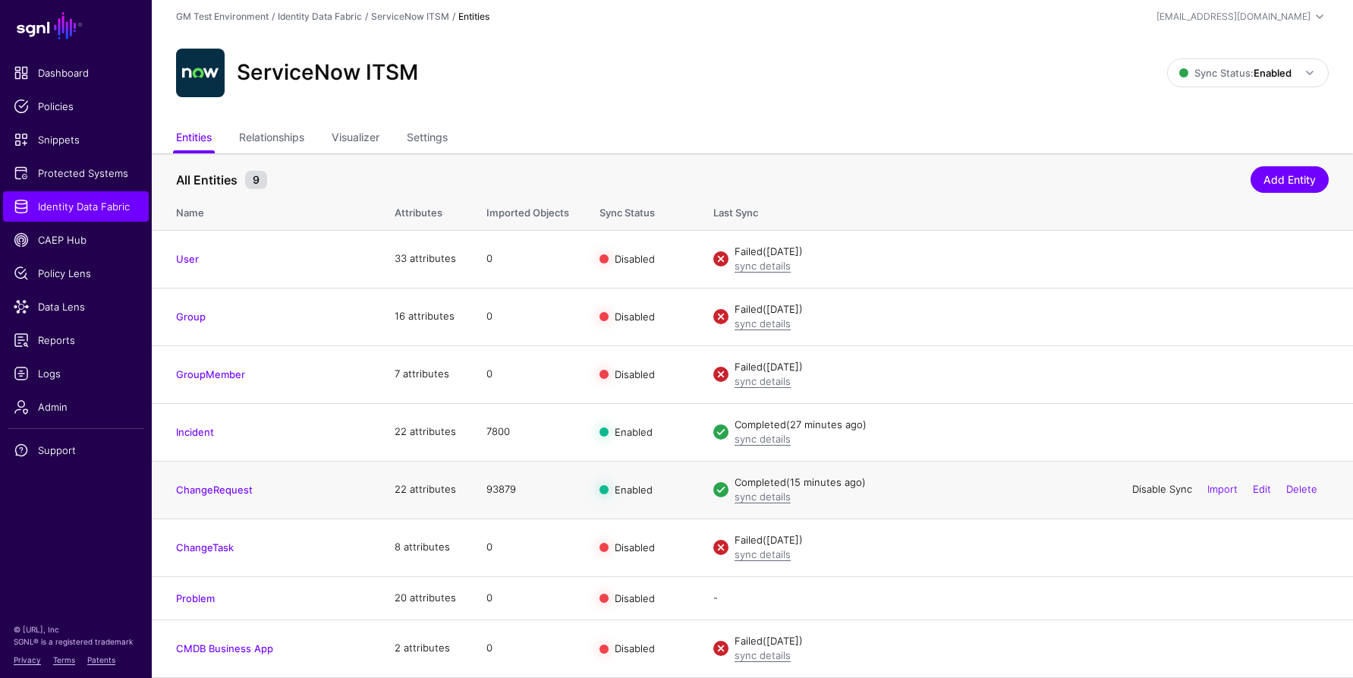
click at [1159, 489] on link "Disable Sync" at bounding box center [1162, 489] width 60 height 12
click at [0, 0] on link "Enable Sync" at bounding box center [0, 0] width 0 height 0
click at [1266, 76] on strong "Enabled" at bounding box center [1272, 73] width 38 height 12
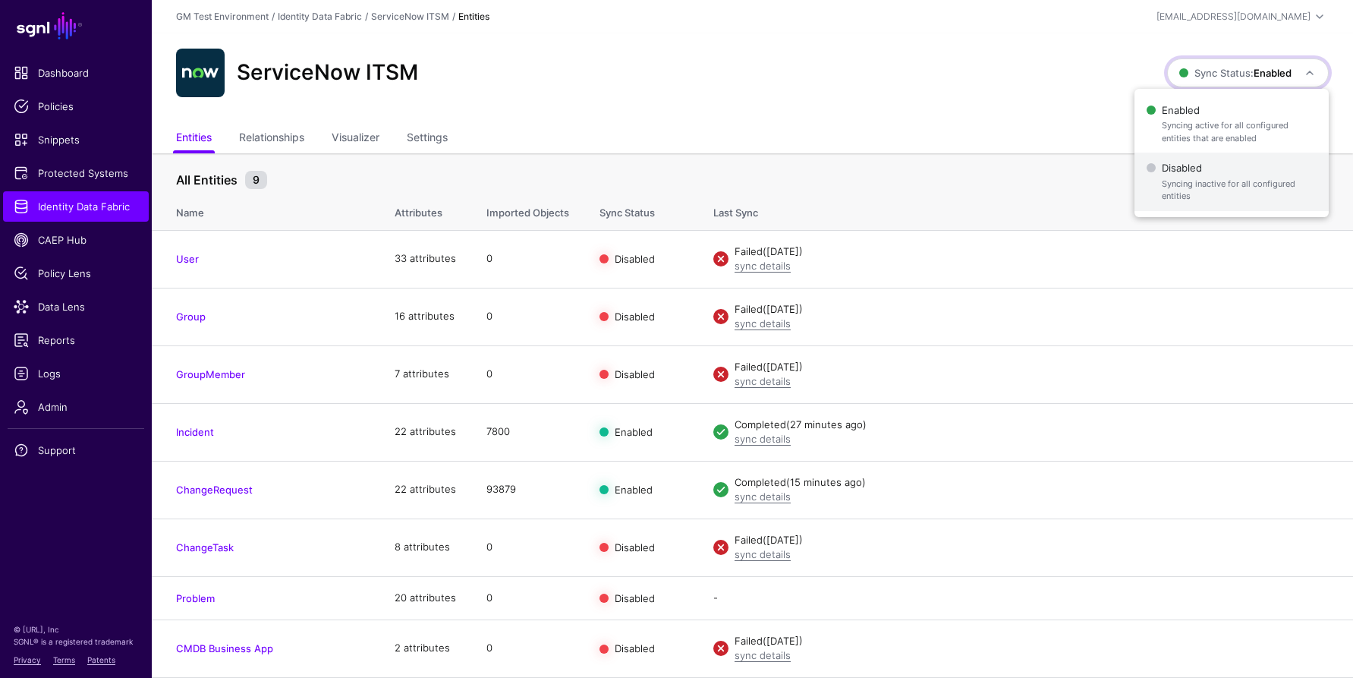
click at [1174, 178] on span "Syncing inactive for all configured entities" at bounding box center [1239, 190] width 155 height 25
click at [1267, 75] on strong "Disabled" at bounding box center [1271, 73] width 40 height 12
click at [1177, 178] on span "Syncing inactive for all configured entities" at bounding box center [1237, 190] width 157 height 25
click at [1265, 65] on span "Sync Status: Disabled" at bounding box center [1234, 72] width 115 height 17
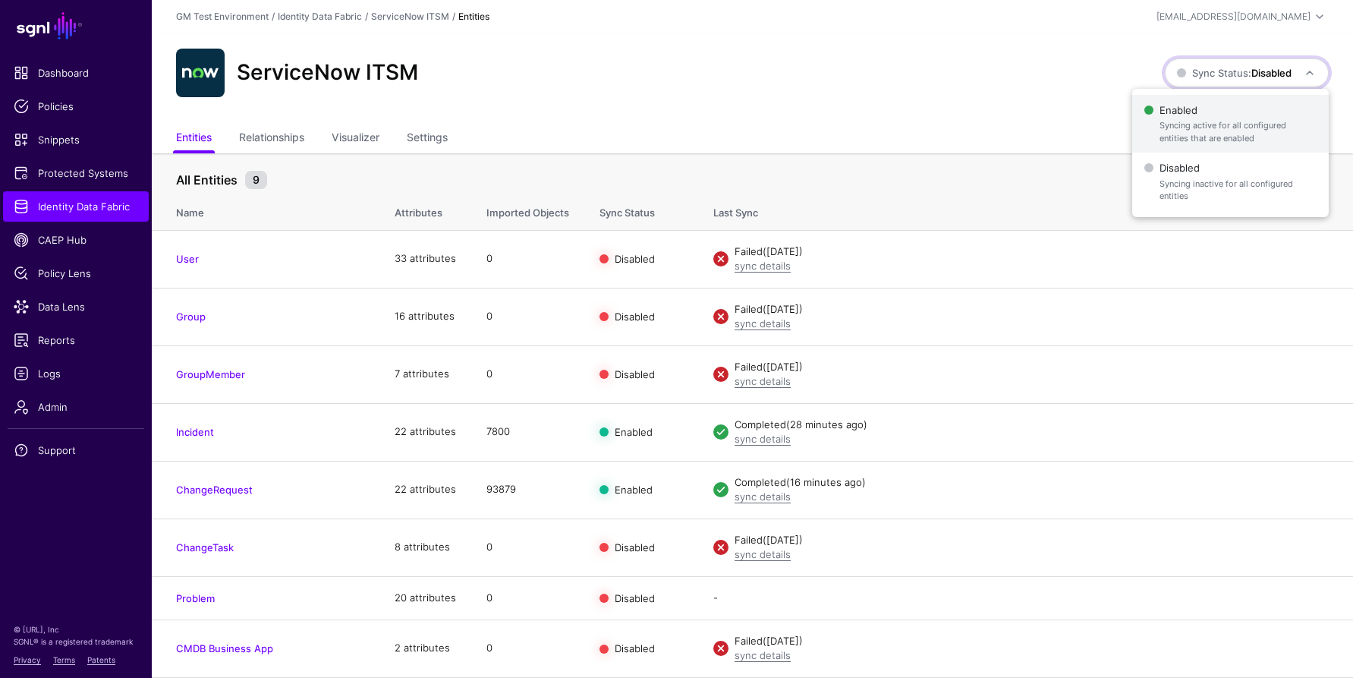
click at [1178, 115] on span "Enabled Syncing active for all configured entities that are enabled" at bounding box center [1230, 123] width 172 height 49
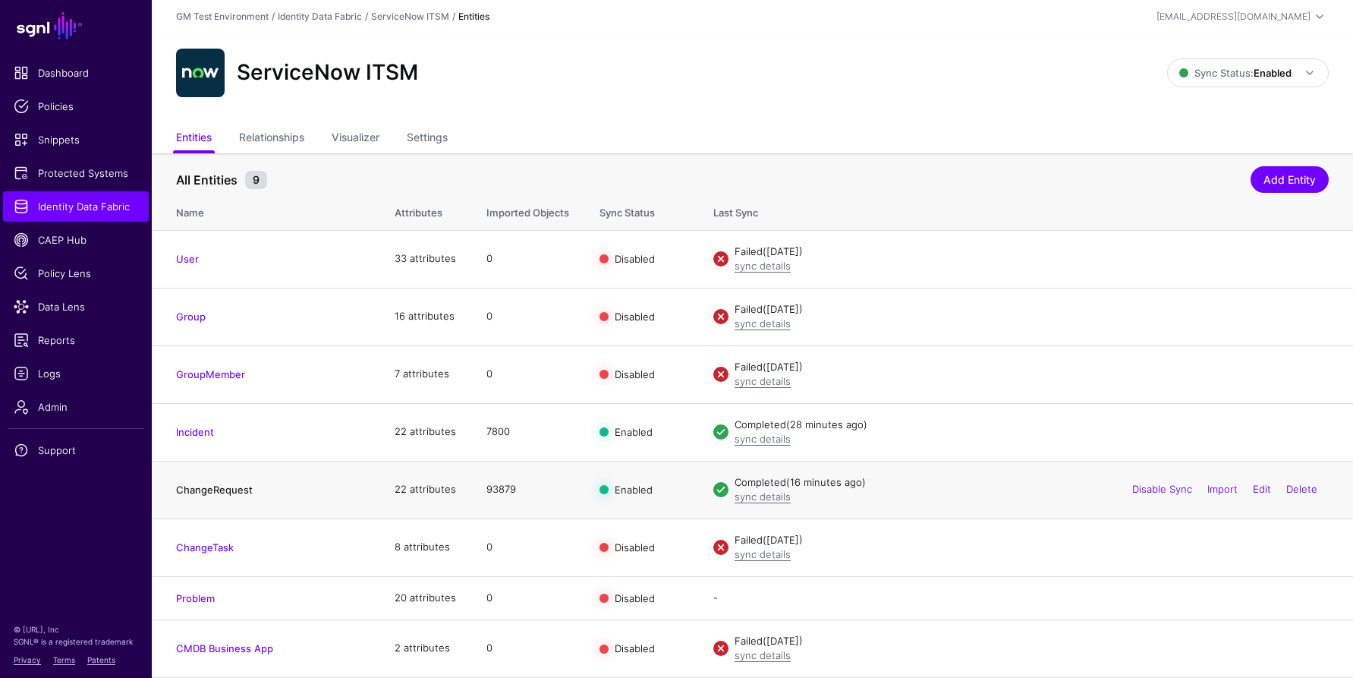
click at [198, 489] on link "ChangeRequest" at bounding box center [214, 489] width 77 height 12
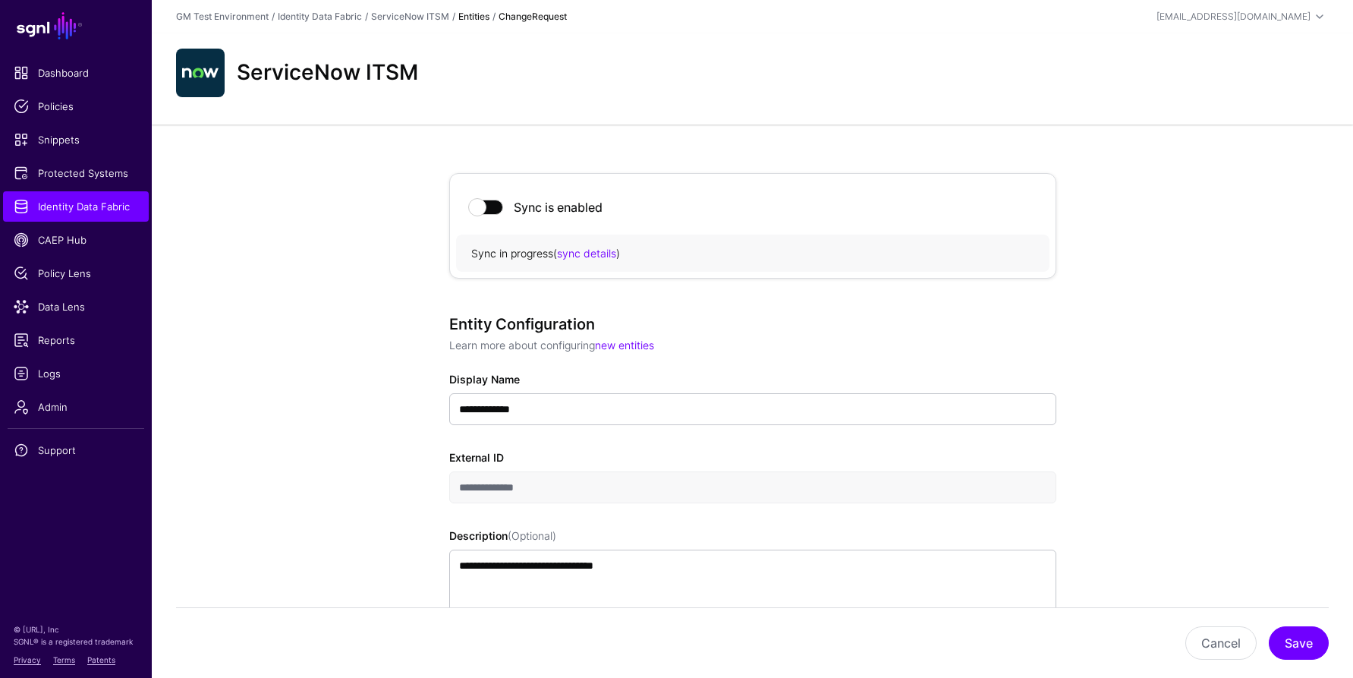
click at [489, 207] on span at bounding box center [486, 207] width 33 height 15
click at [484, 207] on span at bounding box center [486, 207] width 33 height 15
click at [622, 256] on link "sync details" at bounding box center [631, 253] width 59 height 13
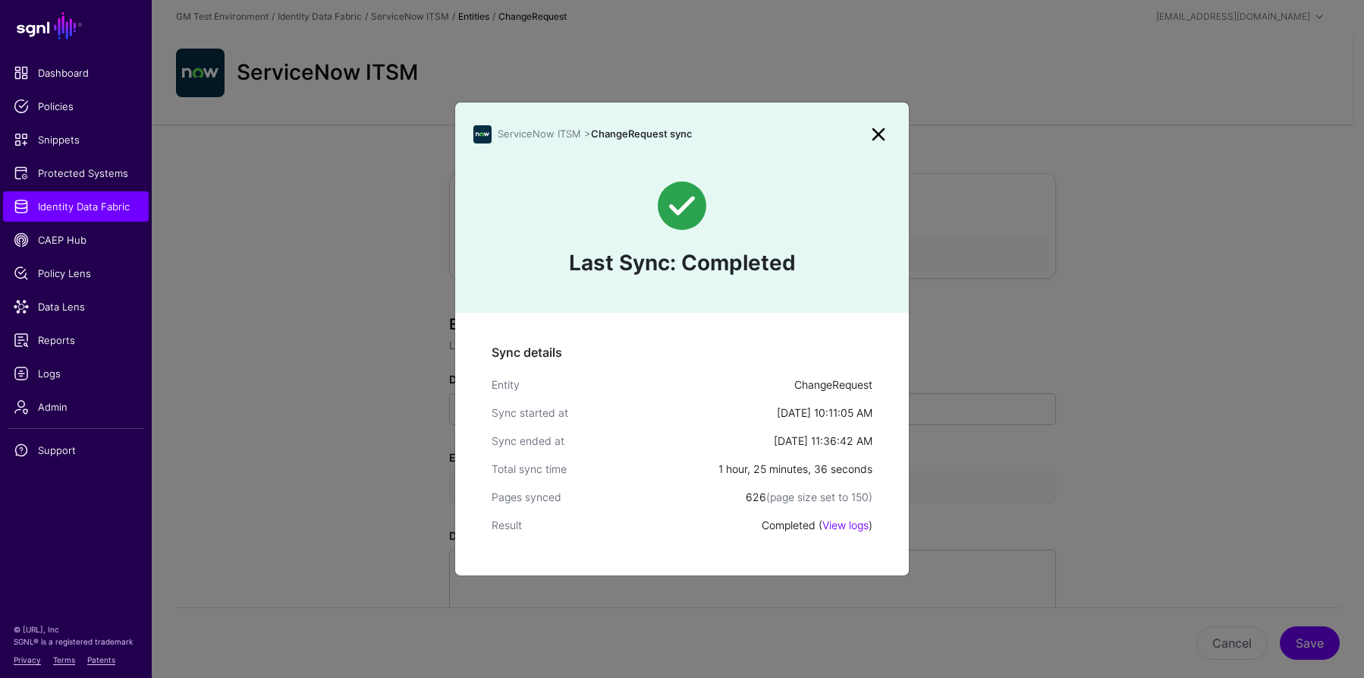
click at [879, 137] on link at bounding box center [878, 134] width 24 height 24
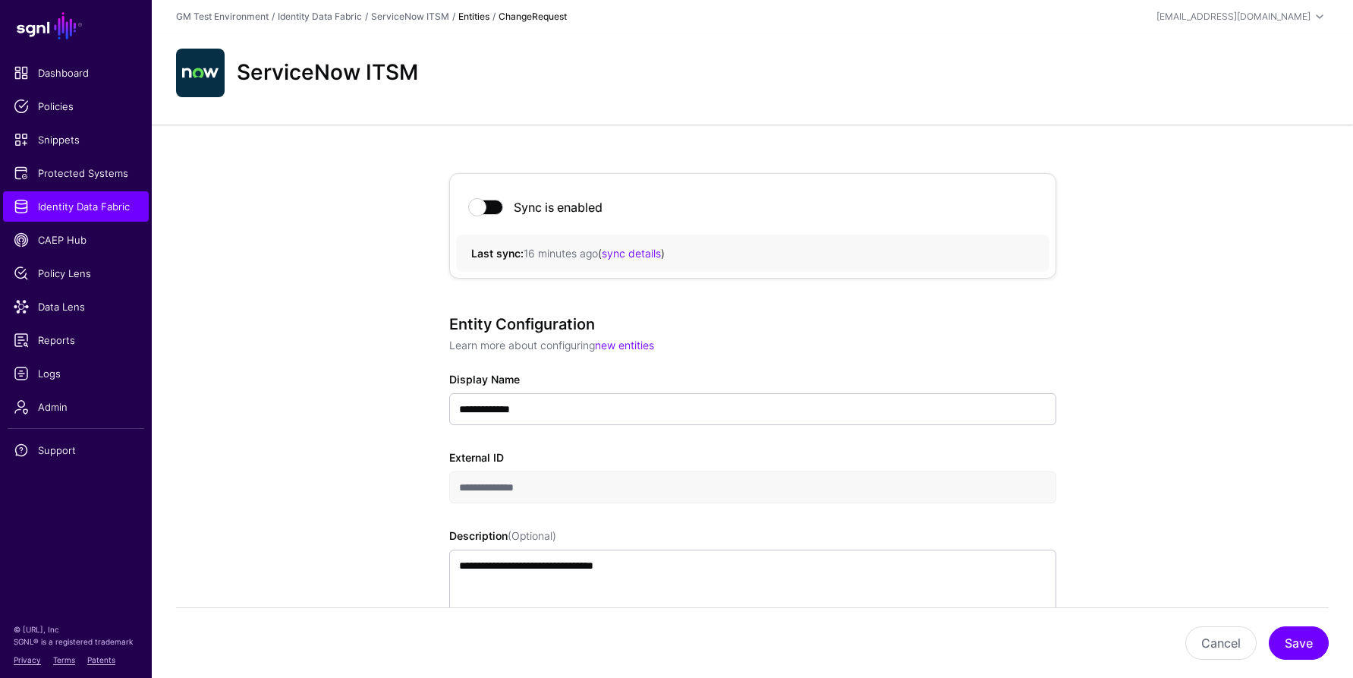
click at [449, 18] on div "/" at bounding box center [453, 17] width 9 height 14
click at [1224, 650] on button "Cancel" at bounding box center [1220, 642] width 71 height 33
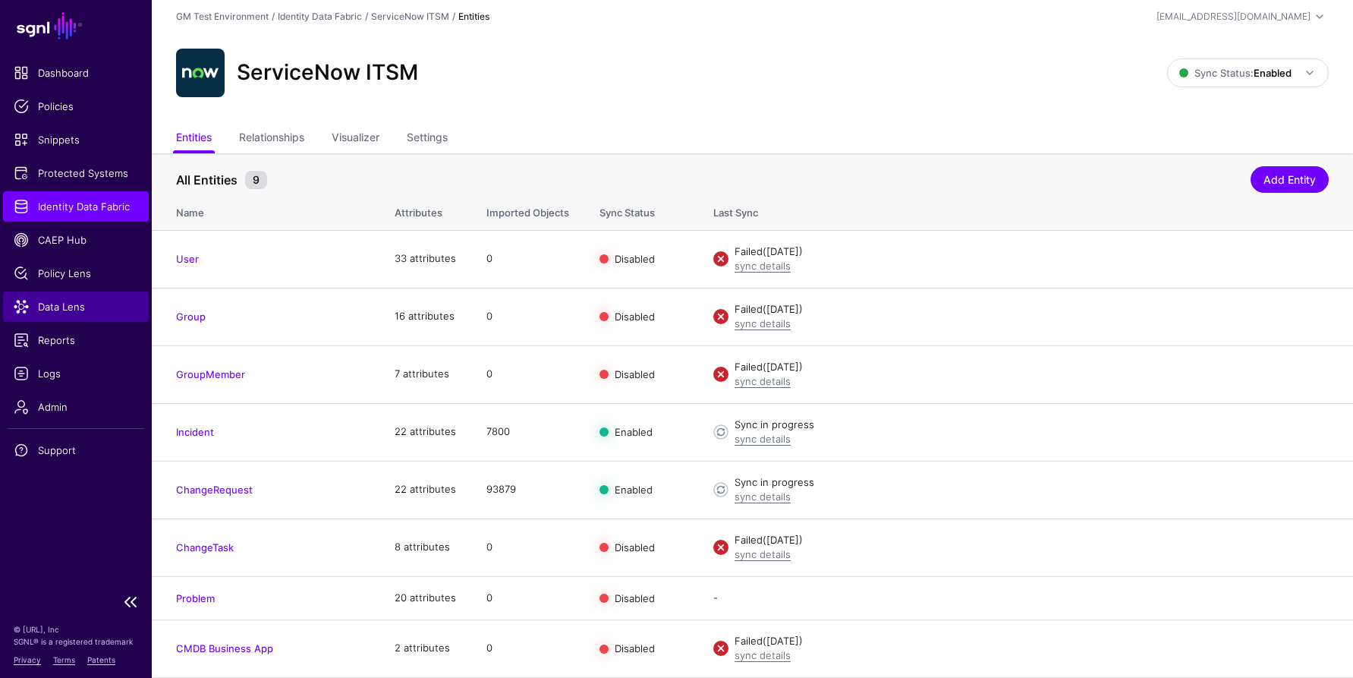
click at [52, 311] on span "Data Lens" at bounding box center [76, 306] width 124 height 15
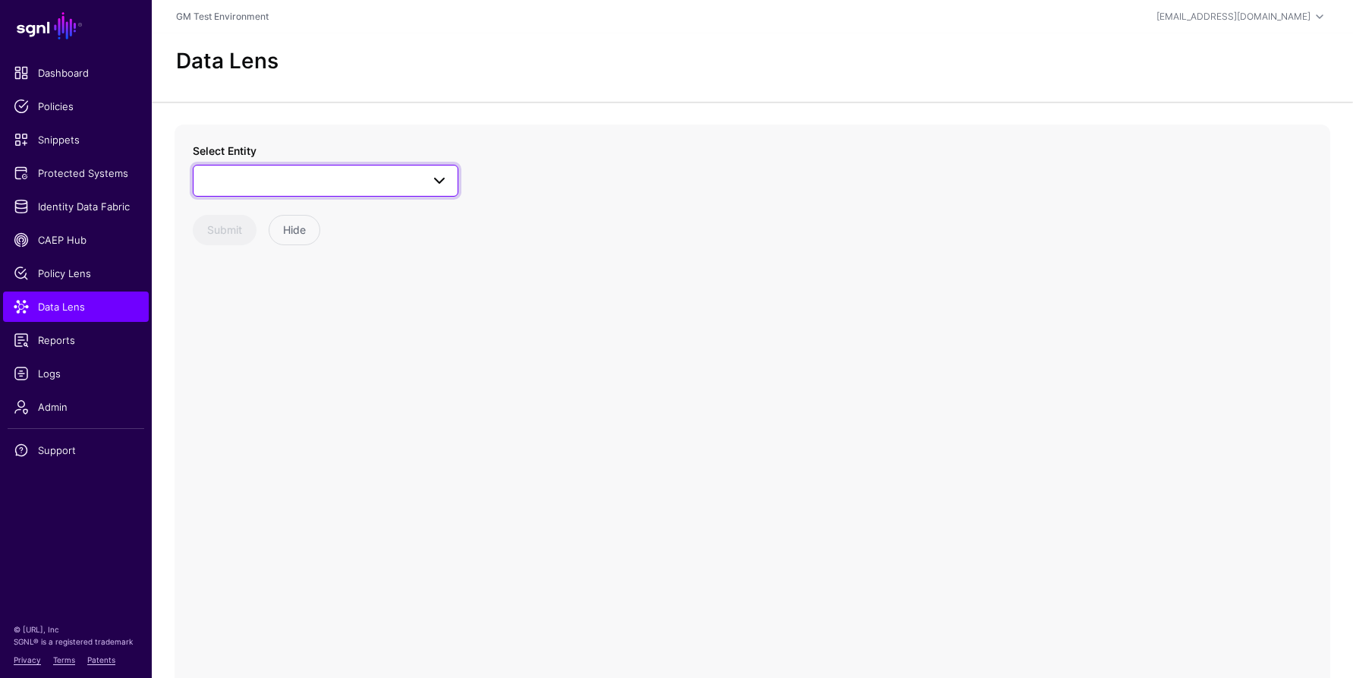
click at [330, 179] on span at bounding box center [326, 180] width 246 height 18
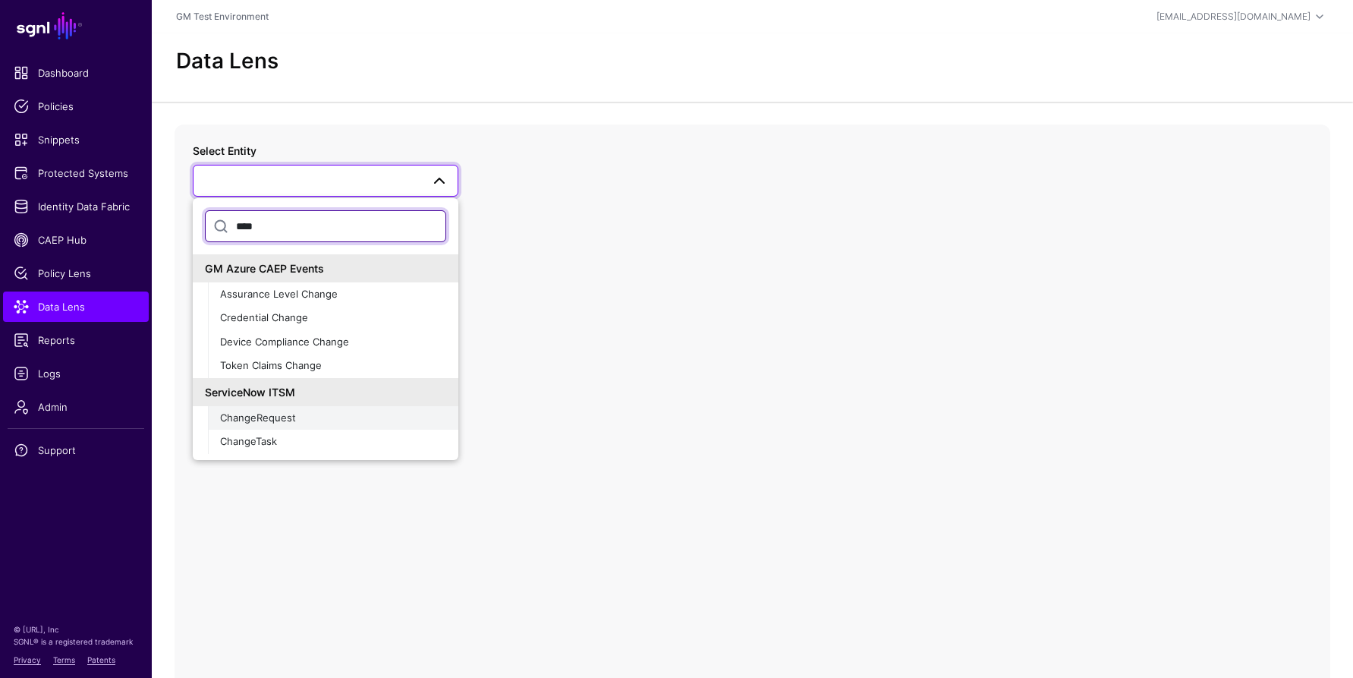
type input "****"
click at [255, 417] on span "ChangeRequest" at bounding box center [258, 417] width 76 height 12
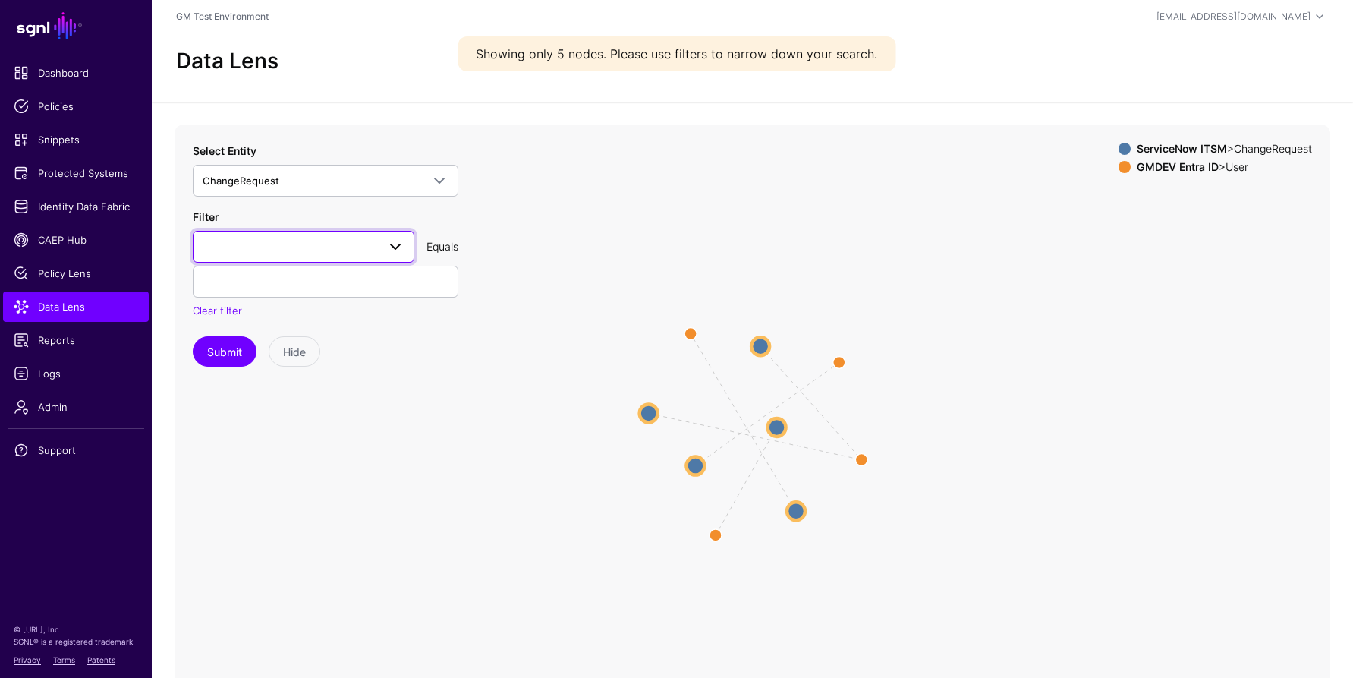
click at [386, 251] on span at bounding box center [395, 246] width 18 height 18
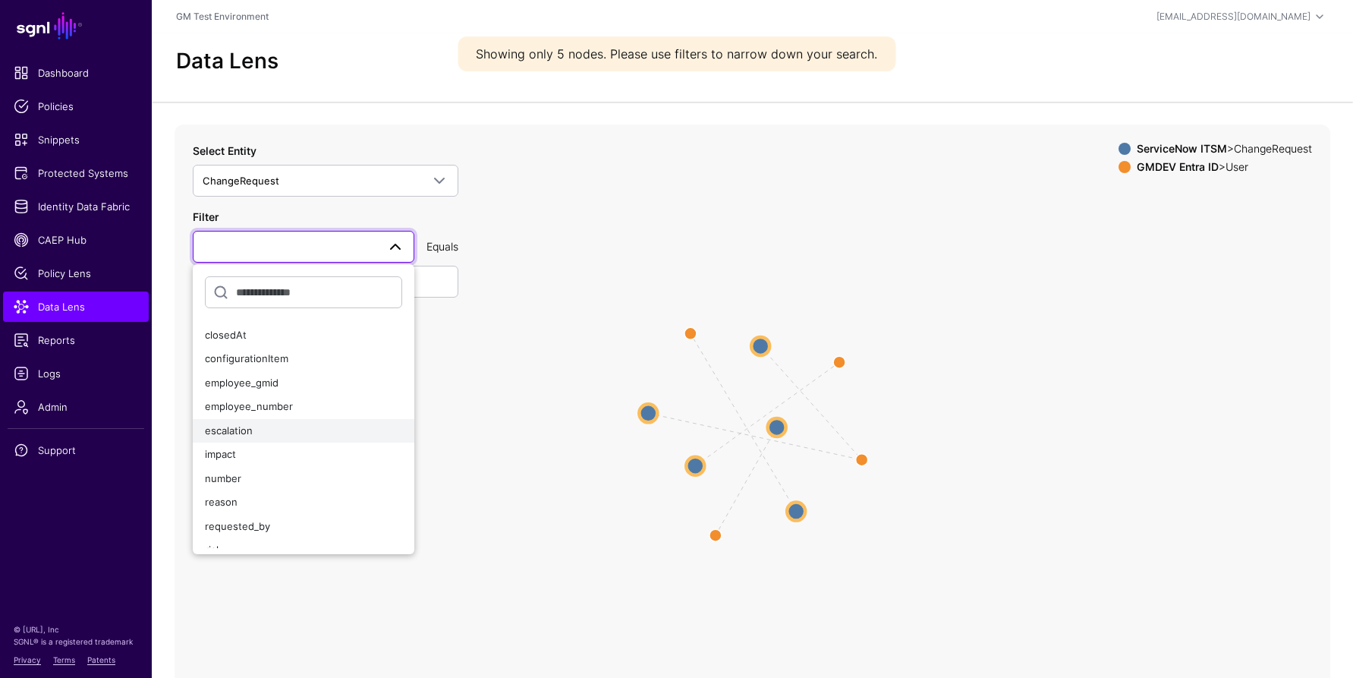
scroll to position [102, 0]
click at [231, 471] on span "number" at bounding box center [223, 468] width 36 height 12
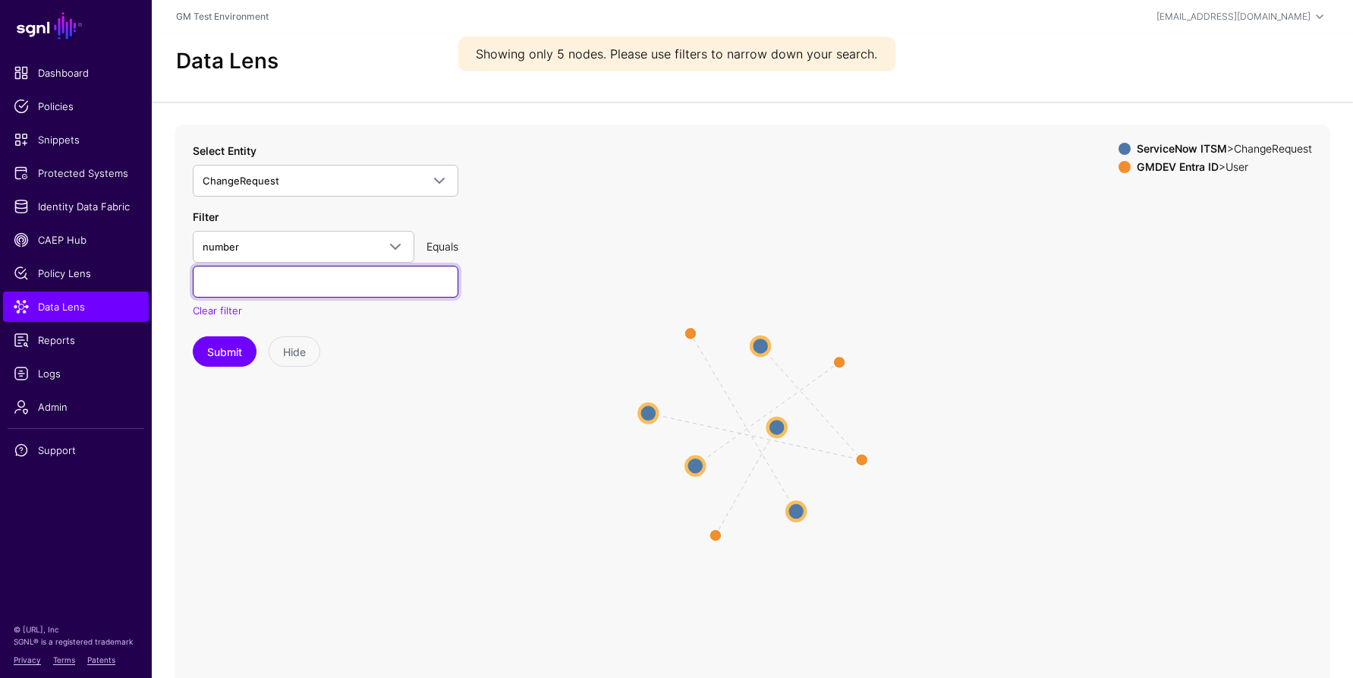
click at [268, 281] on input "text" at bounding box center [326, 282] width 266 height 32
paste input "**********"
type input "**********"
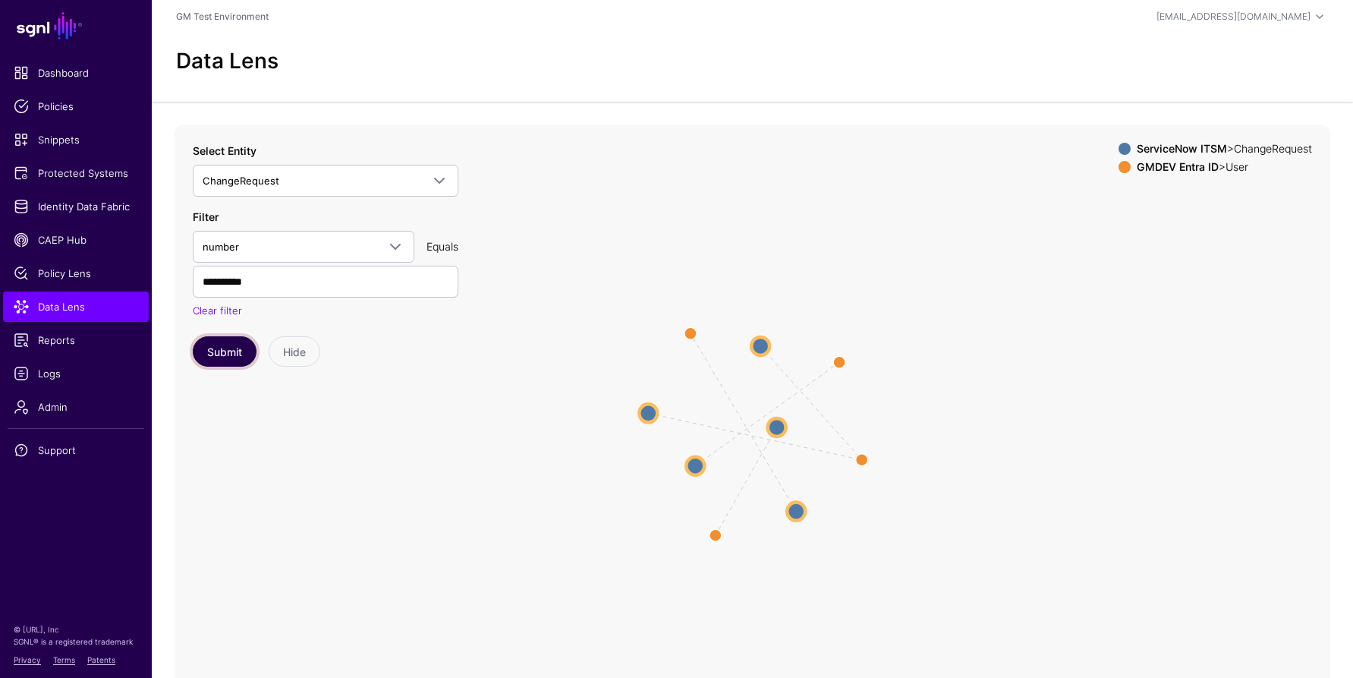
click at [236, 359] on button "Submit" at bounding box center [225, 351] width 64 height 30
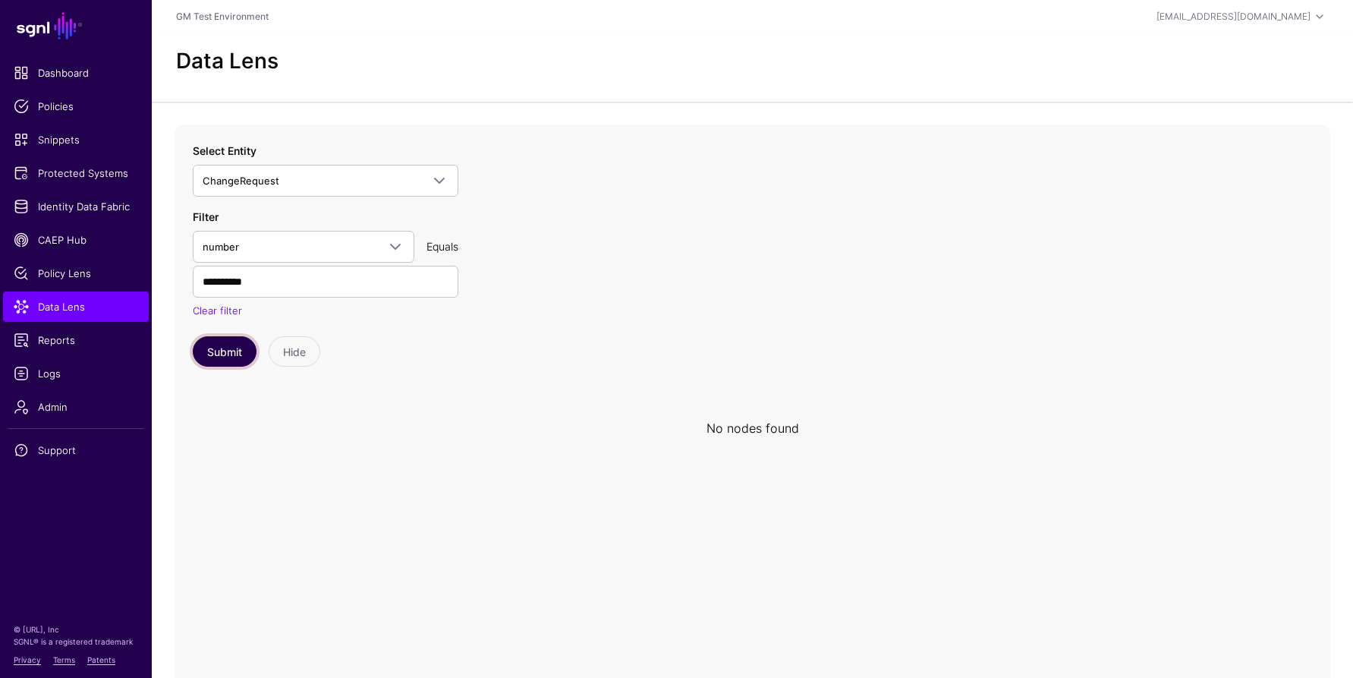
click at [232, 351] on button "Submit" at bounding box center [225, 351] width 64 height 30
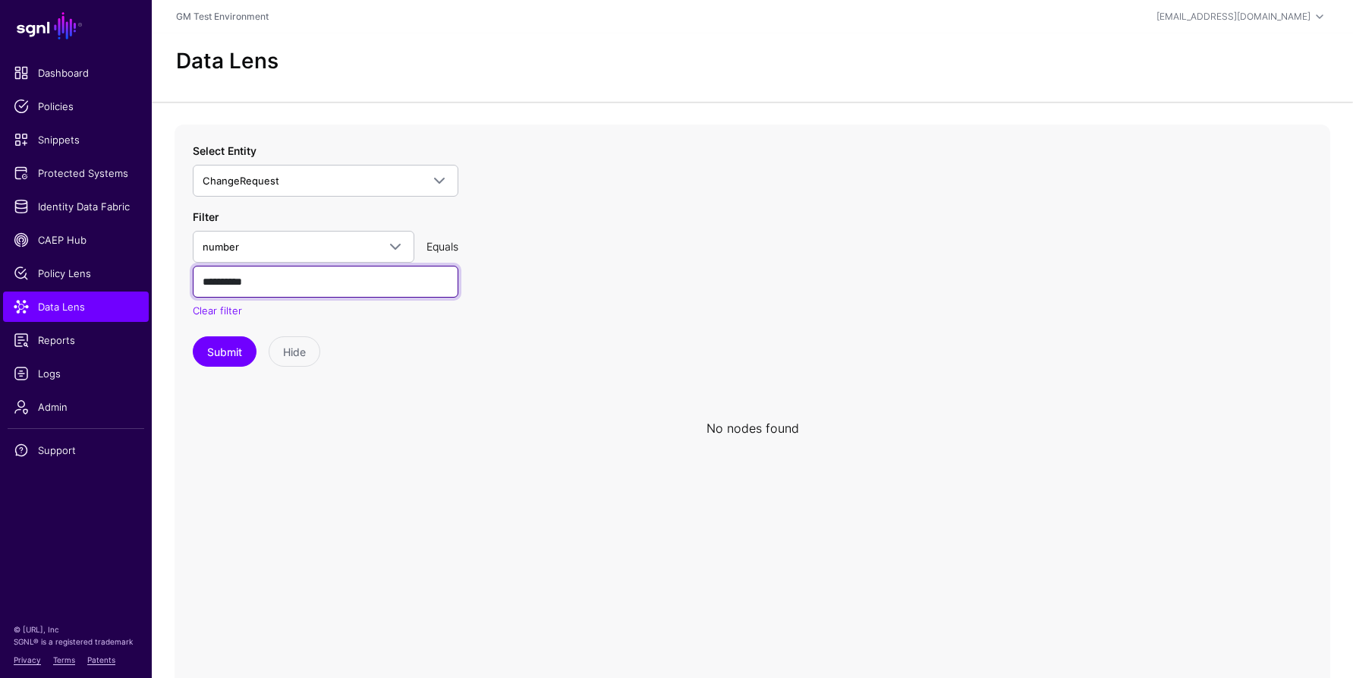
drag, startPoint x: 278, startPoint y: 281, endPoint x: 171, endPoint y: 270, distance: 107.5
click at [172, 270] on div "**********" at bounding box center [752, 427] width 1201 height 607
